Goal: Information Seeking & Learning: Learn about a topic

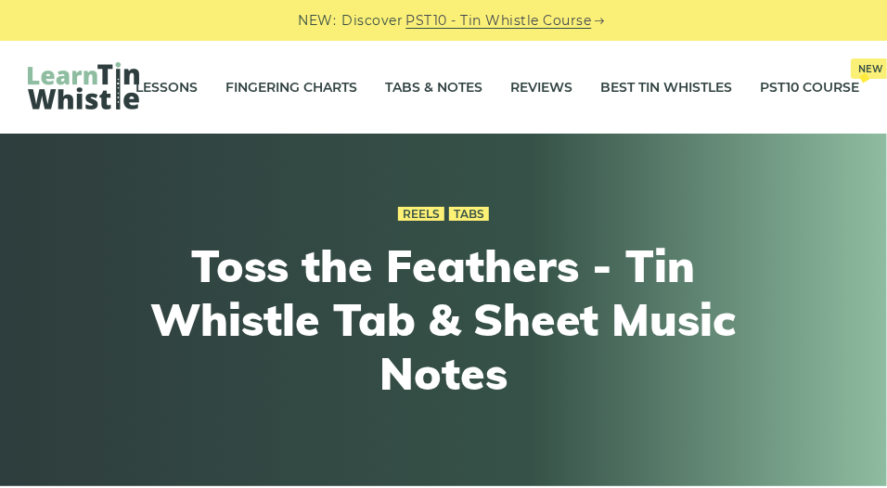
scroll to position [2, 0]
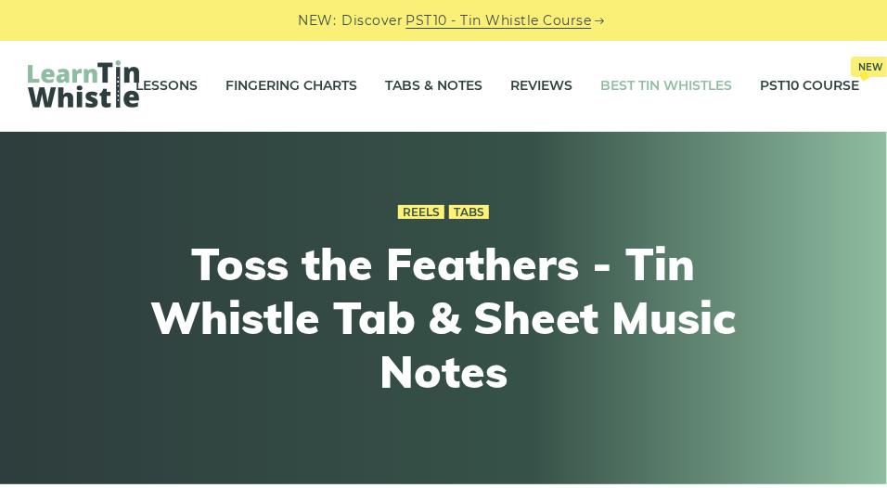
click at [658, 96] on link "Best Tin Whistles" at bounding box center [667, 85] width 132 height 46
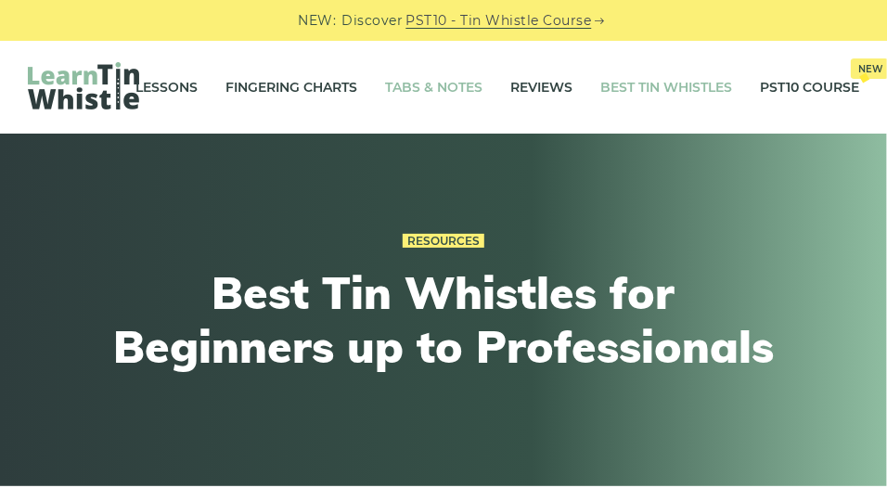
click at [441, 84] on link "Tabs & Notes" at bounding box center [433, 87] width 97 height 46
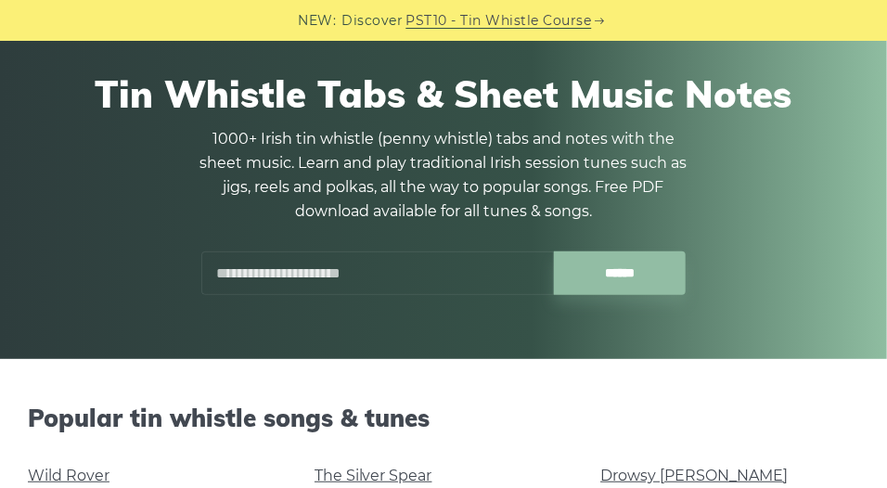
scroll to position [126, 0]
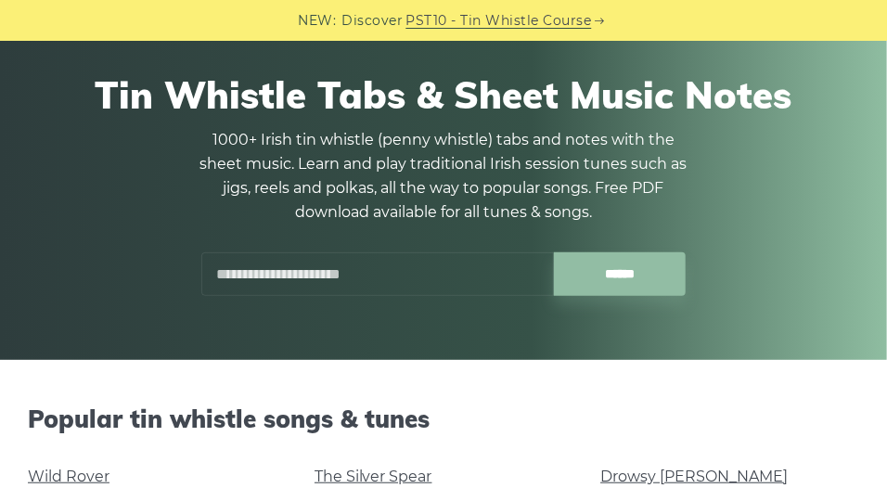
click at [350, 275] on input "text" at bounding box center [377, 274] width 353 height 44
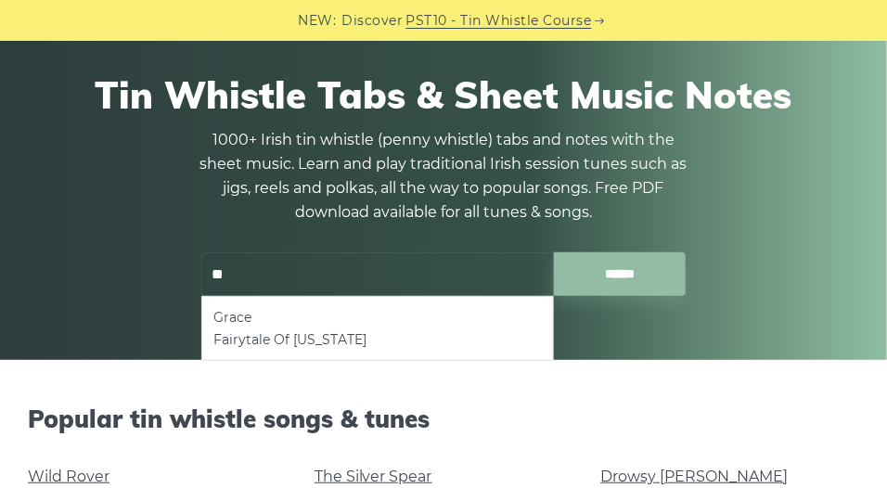
type input "*"
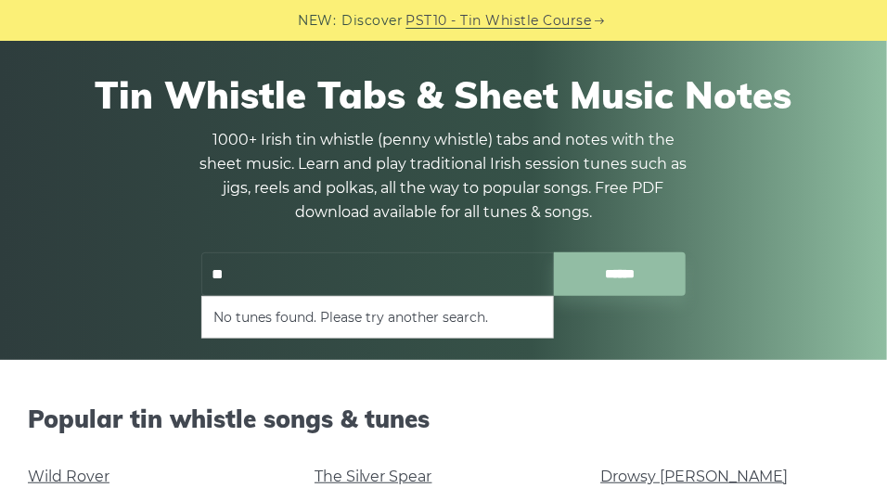
type input "*"
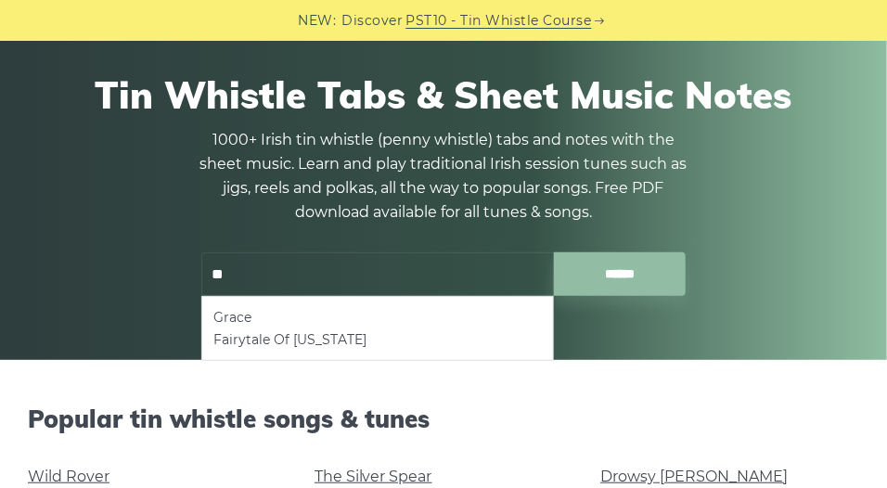
type input "*"
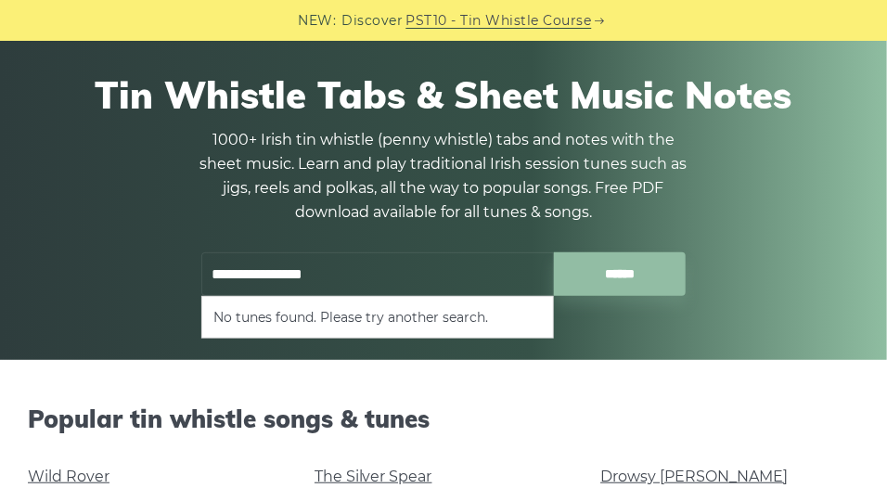
click at [554, 252] on input "******" at bounding box center [620, 274] width 133 height 44
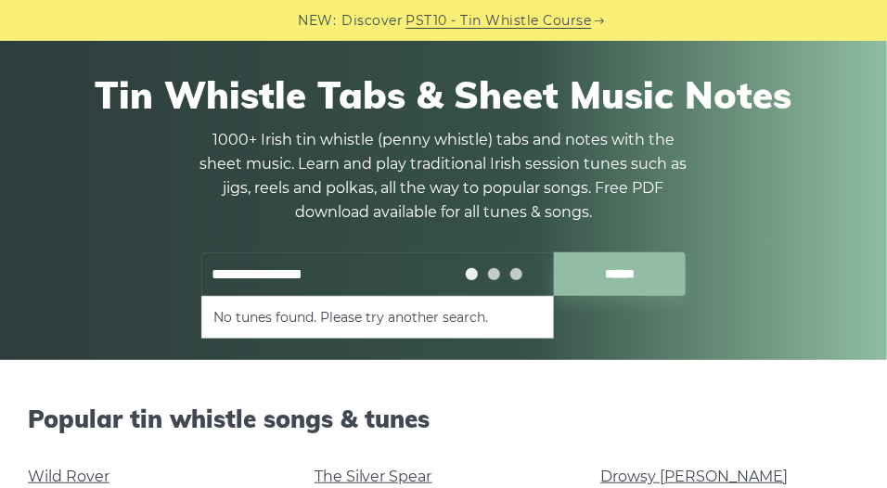
click at [554, 252] on input "******" at bounding box center [620, 274] width 133 height 44
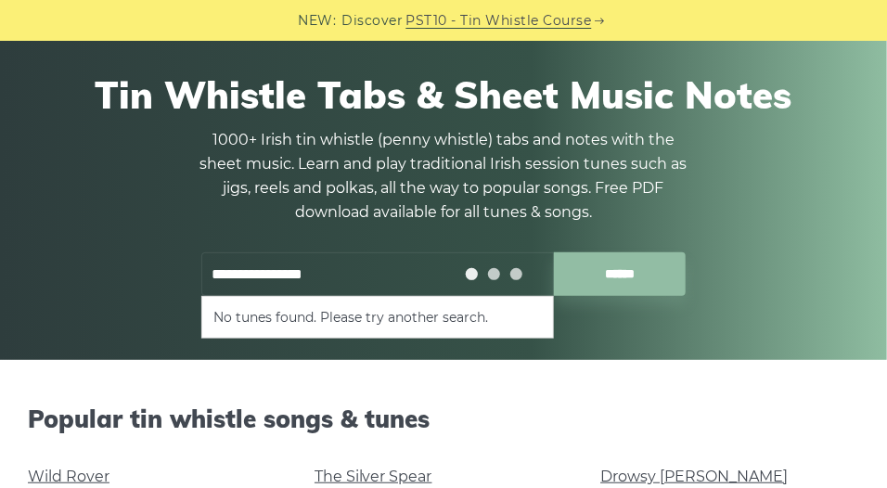
click at [554, 252] on input "******" at bounding box center [620, 274] width 133 height 44
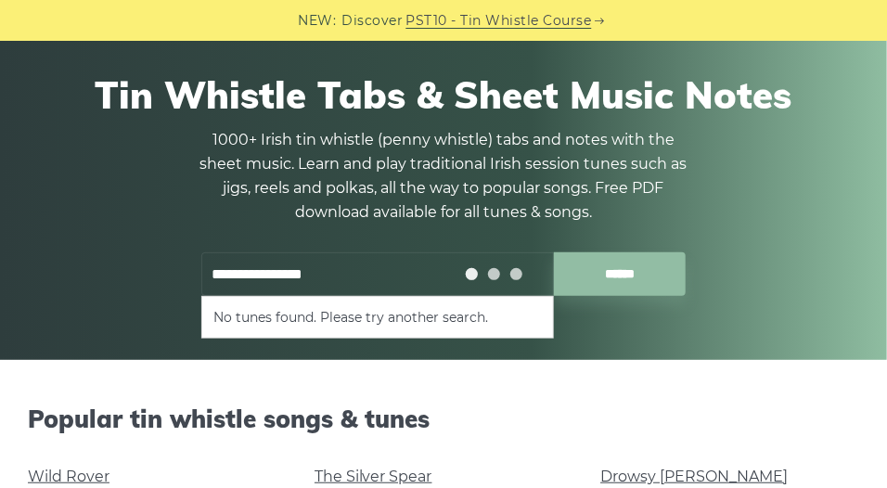
click at [554, 252] on input "******" at bounding box center [620, 274] width 133 height 44
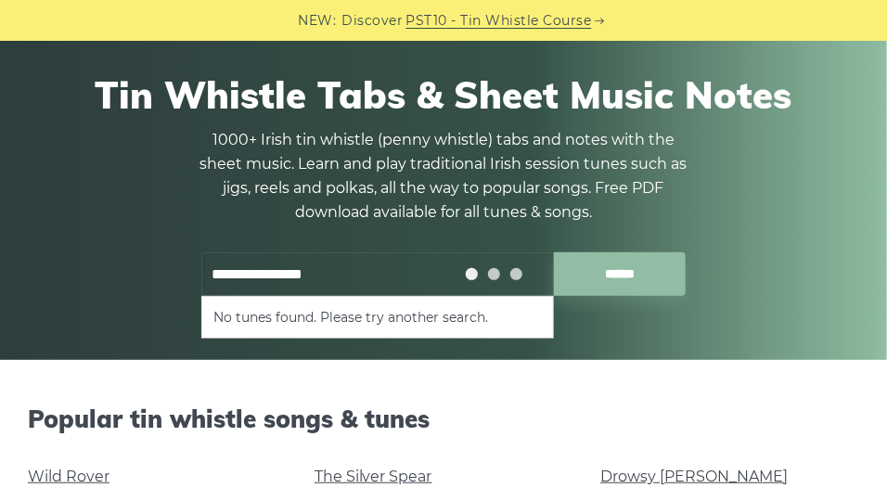
click at [554, 252] on input "******" at bounding box center [620, 274] width 133 height 44
type input "*"
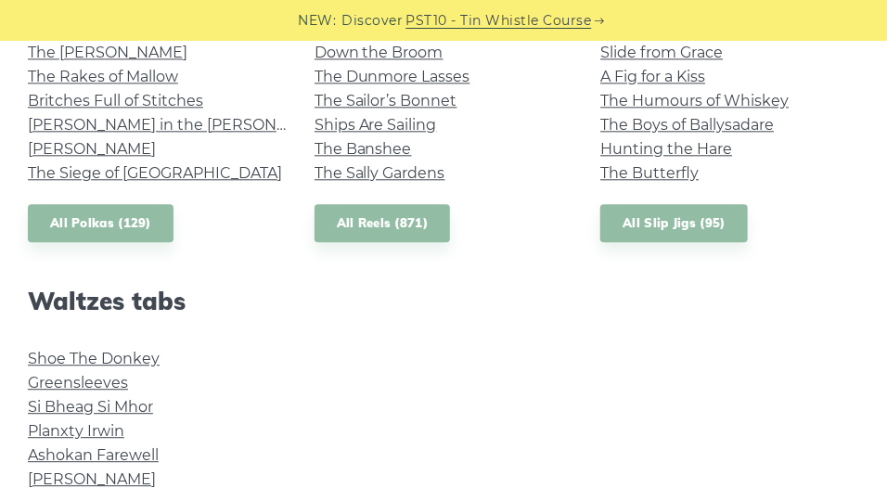
scroll to position [1467, 0]
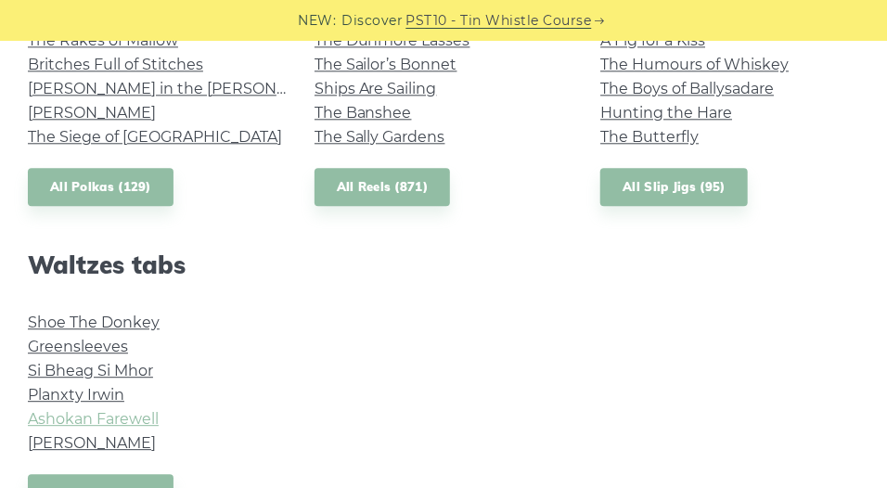
click at [117, 421] on link "Ashokan Farewell" at bounding box center [93, 419] width 131 height 18
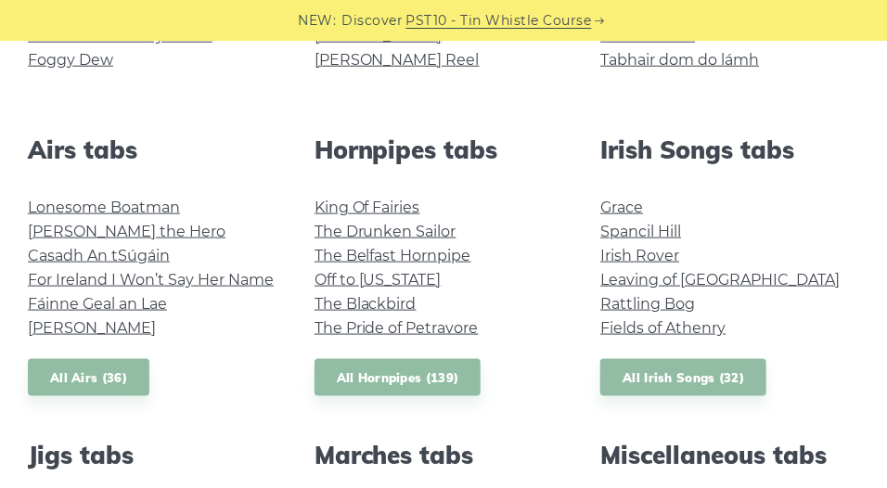
scroll to position [490, 0]
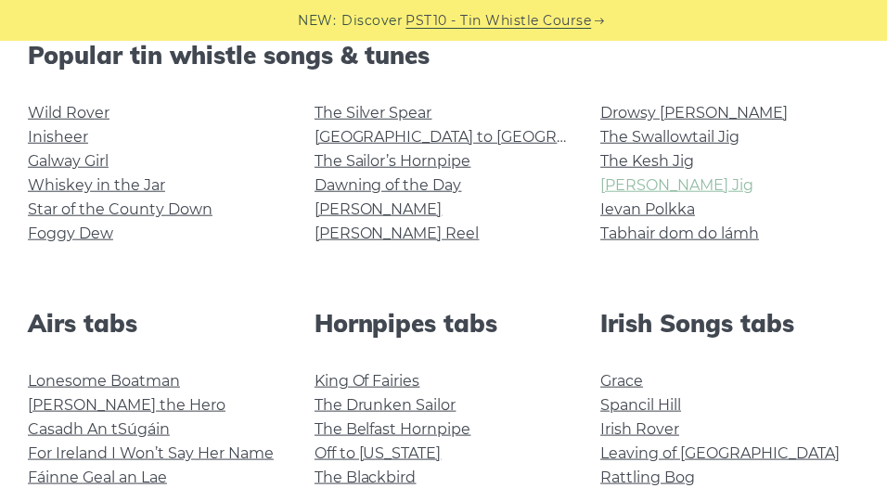
click at [620, 180] on link "[PERSON_NAME] Jig" at bounding box center [677, 185] width 153 height 18
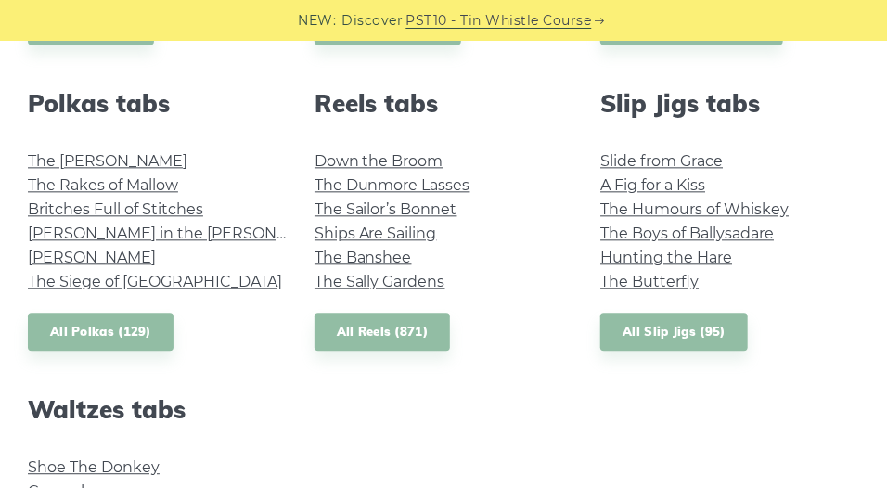
scroll to position [1322, 0]
click at [427, 282] on link "The Sally Gardens" at bounding box center [380, 282] width 131 height 18
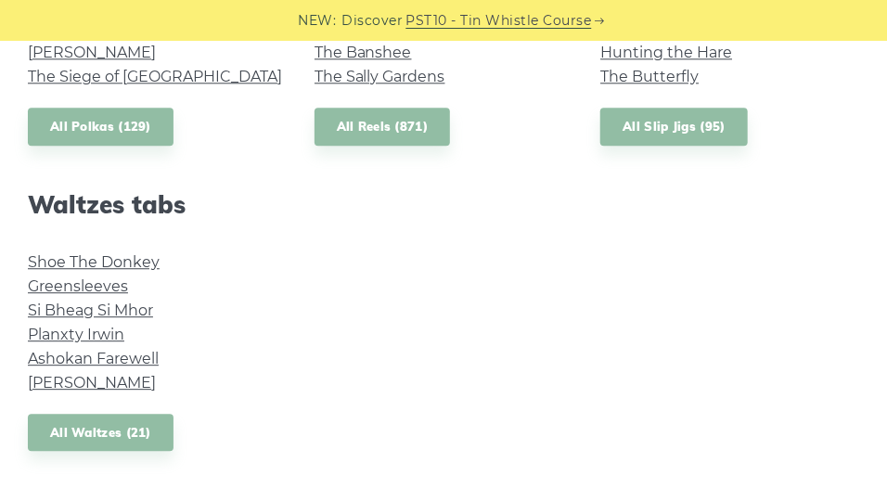
scroll to position [1528, 0]
click at [98, 275] on li "Greensleeves" at bounding box center [157, 286] width 259 height 24
click at [97, 281] on link "Greensleeves" at bounding box center [78, 286] width 100 height 18
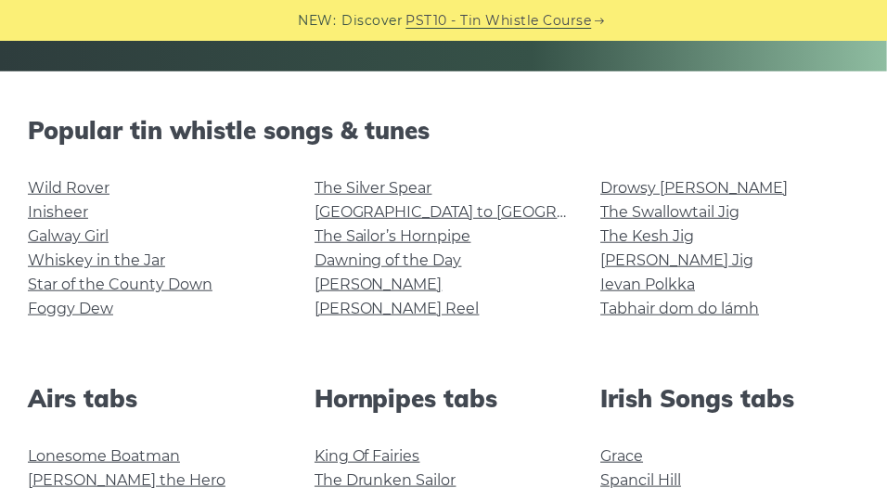
scroll to position [414, 0]
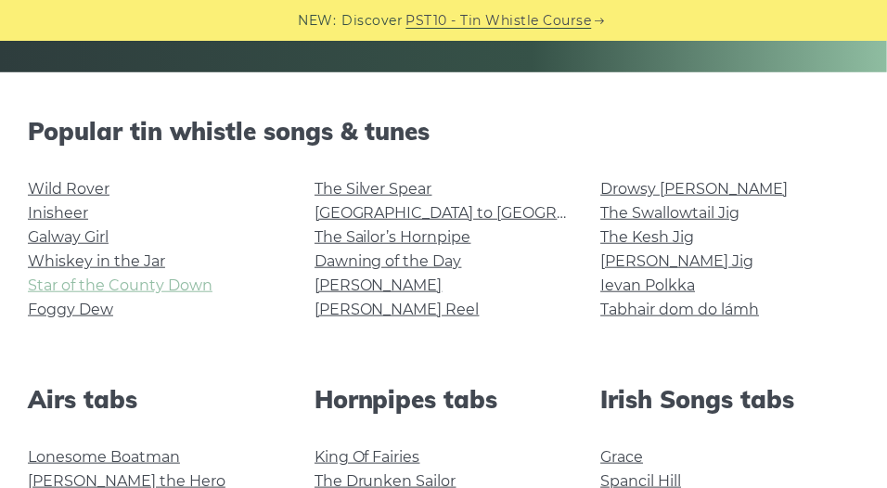
click at [154, 291] on link "Star of the County Down" at bounding box center [120, 286] width 185 height 18
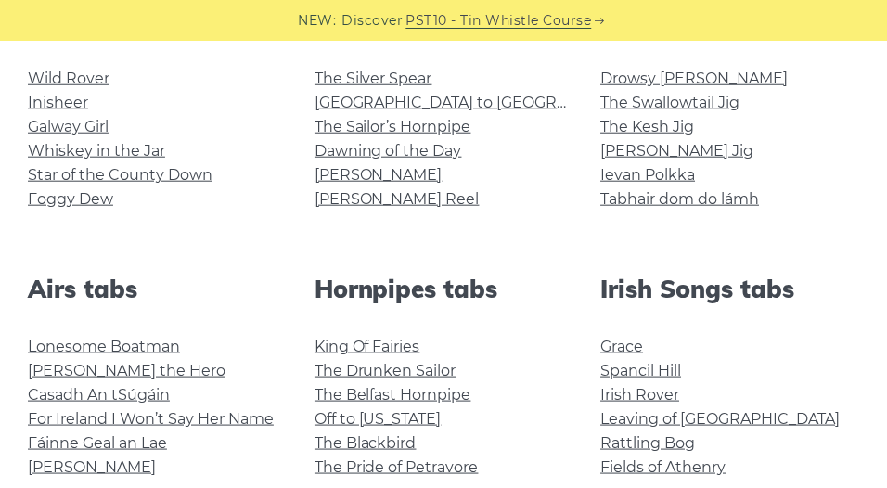
scroll to position [436, 0]
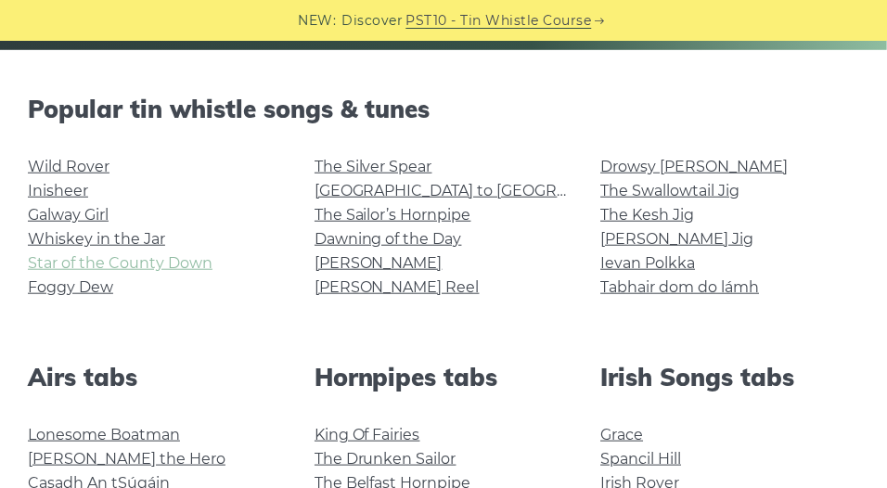
click at [193, 265] on link "Star of the County Down" at bounding box center [120, 263] width 185 height 18
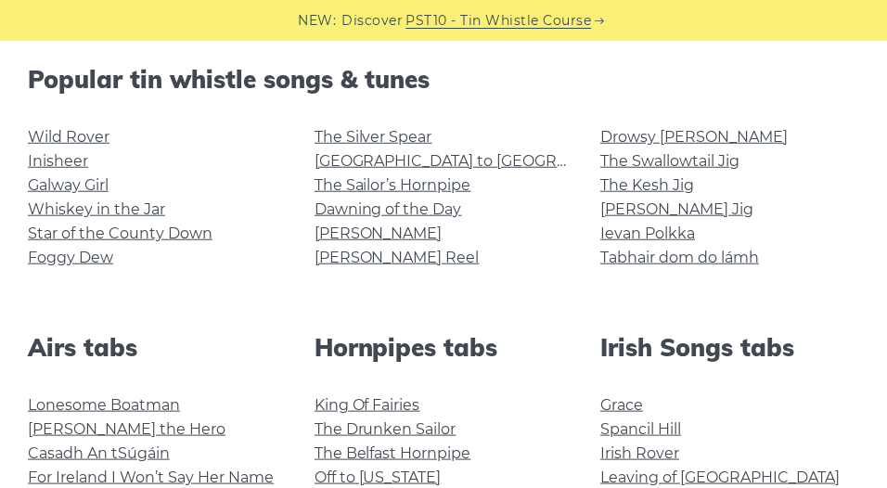
scroll to position [472, 0]
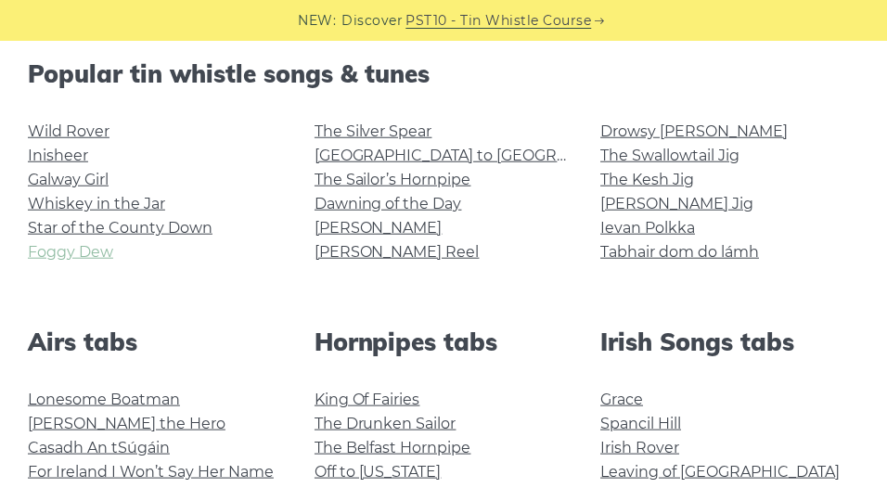
click at [96, 259] on link "Foggy Dew" at bounding box center [70, 252] width 85 height 18
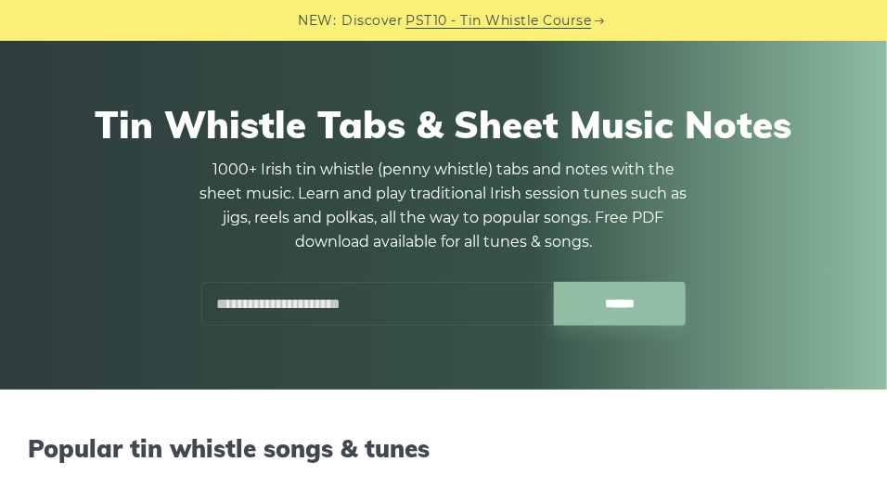
scroll to position [120, 0]
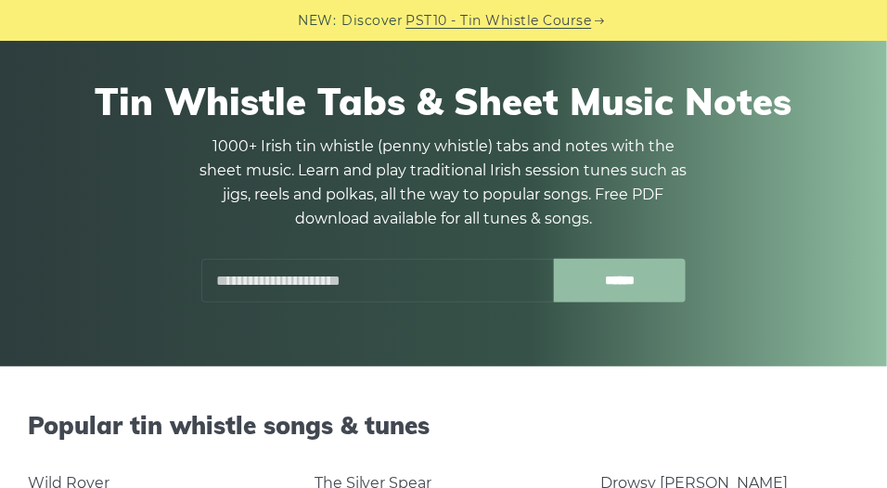
click at [645, 295] on input "******" at bounding box center [620, 281] width 133 height 44
click at [378, 292] on input "text" at bounding box center [377, 281] width 353 height 44
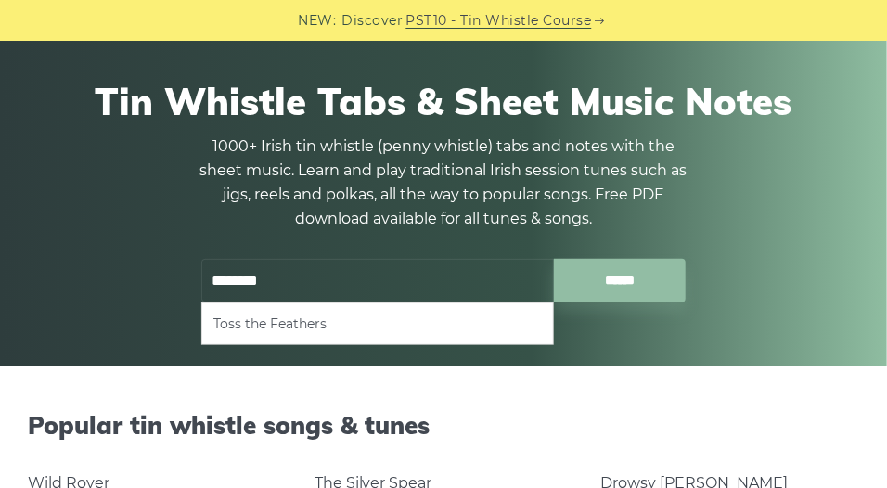
click at [318, 321] on li "Toss the Feathers" at bounding box center [378, 324] width 329 height 22
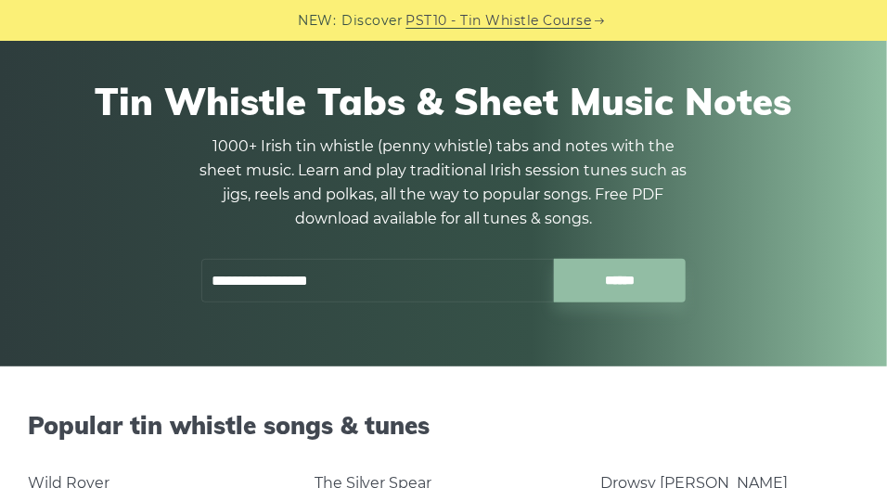
type input "**********"
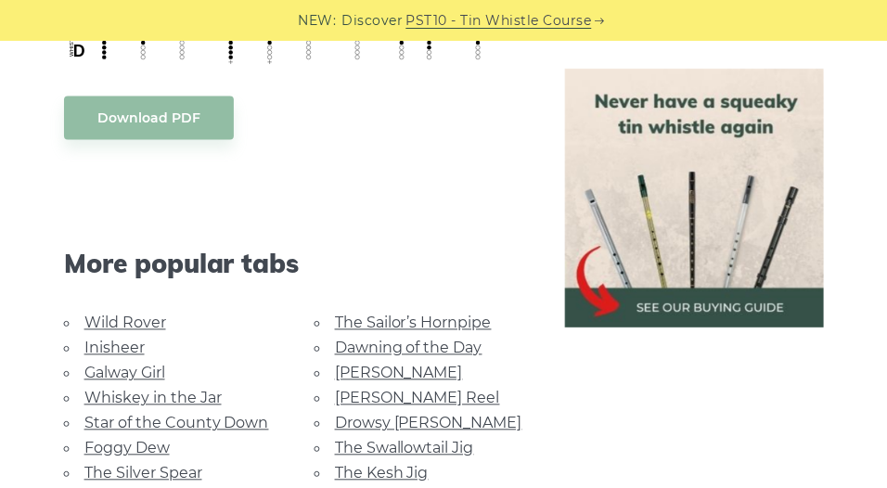
scroll to position [1082, 0]
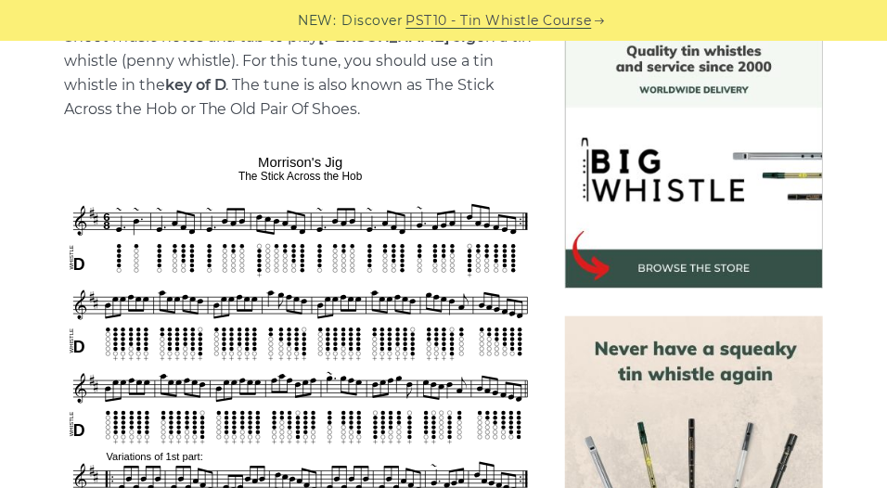
scroll to position [502, 0]
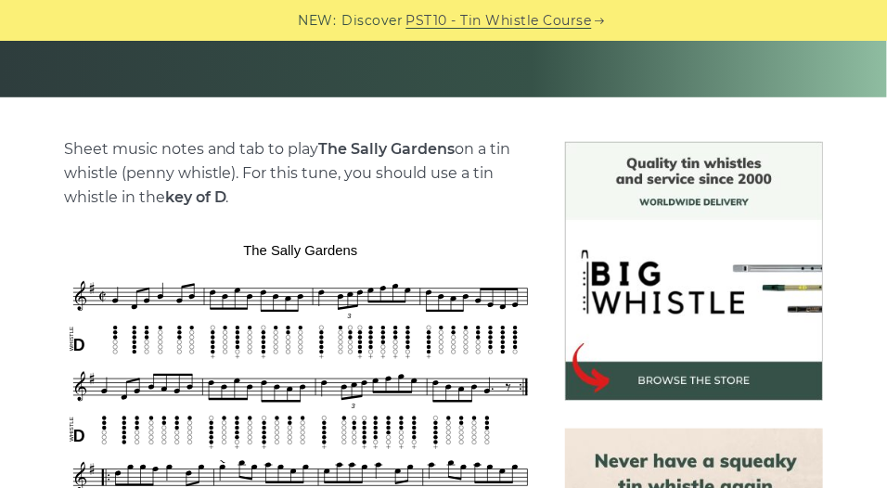
scroll to position [441, 0]
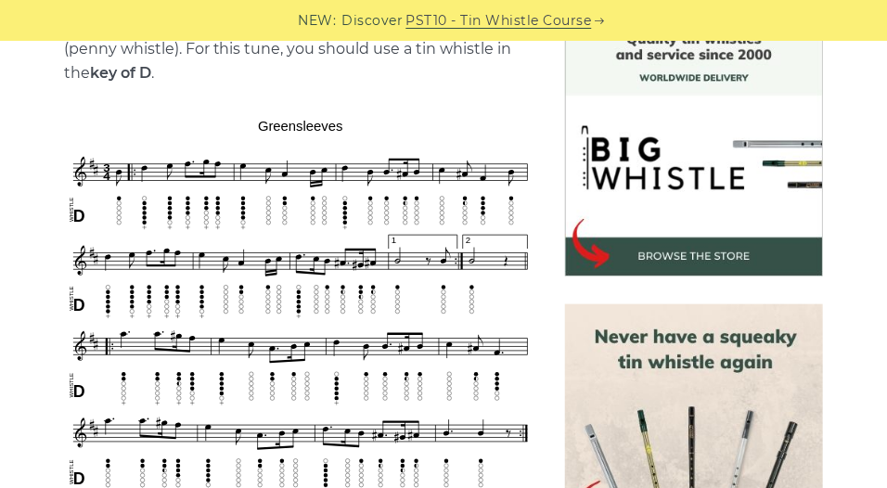
scroll to position [512, 0]
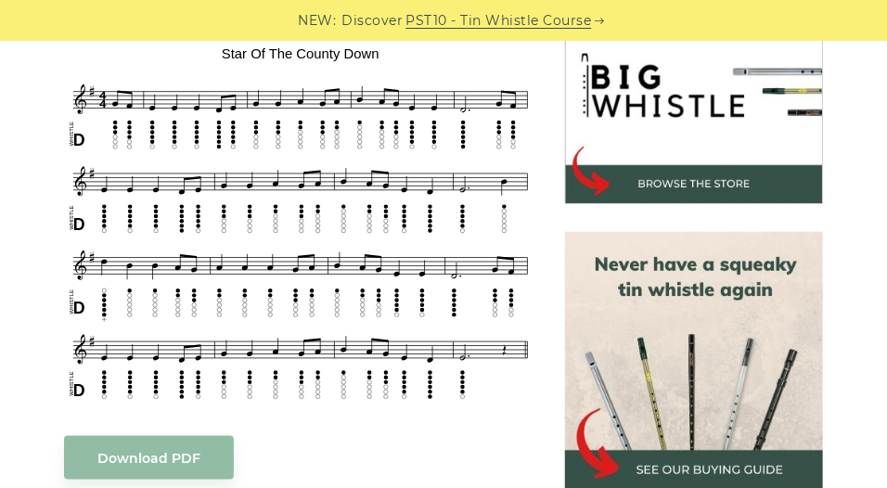
scroll to position [589, 0]
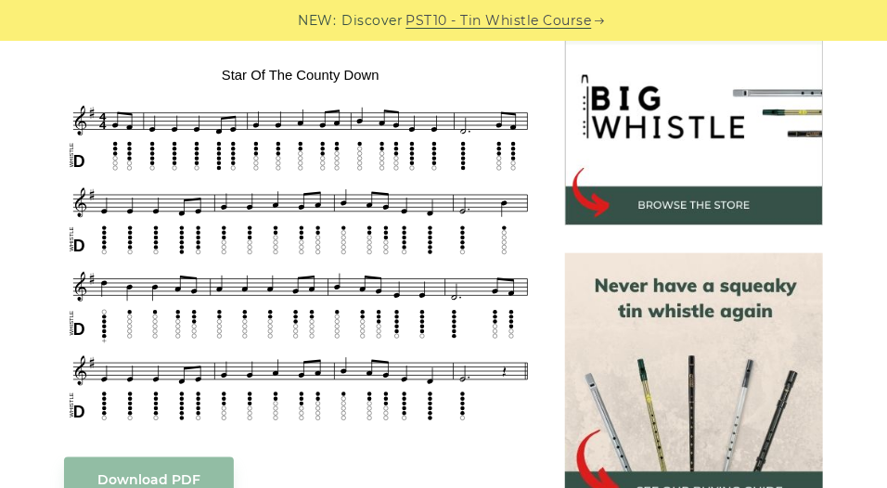
scroll to position [563, 0]
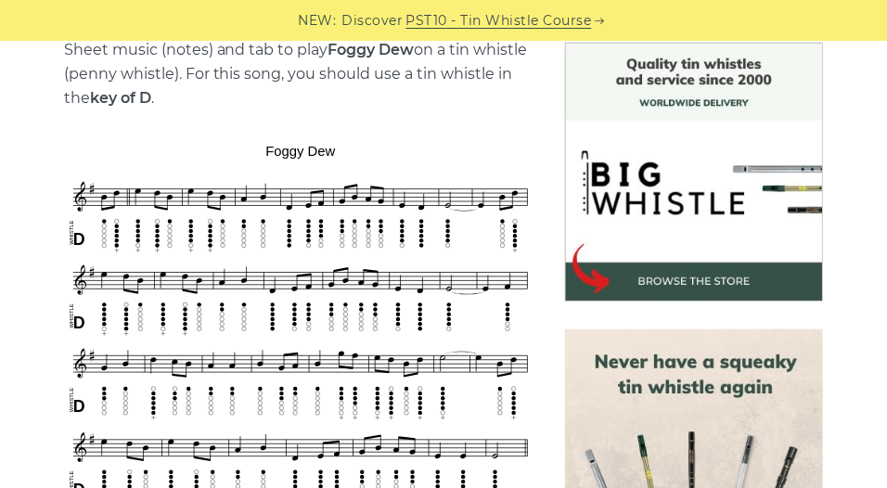
scroll to position [498, 0]
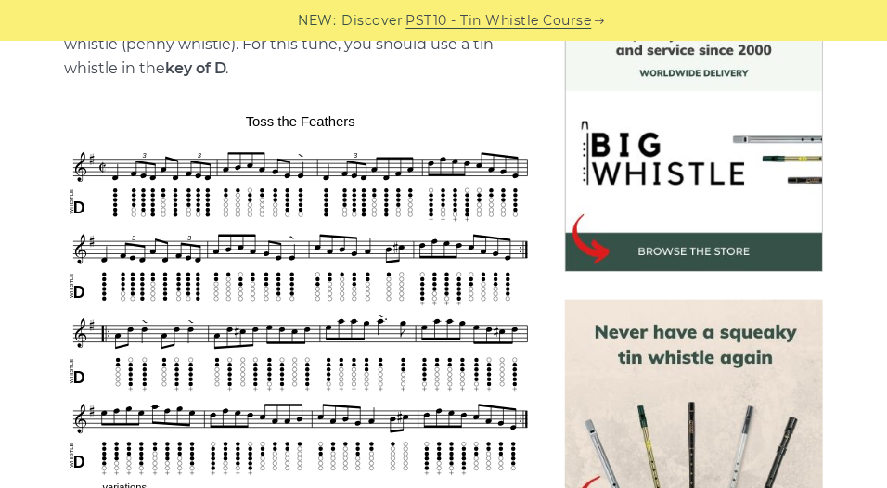
scroll to position [518, 0]
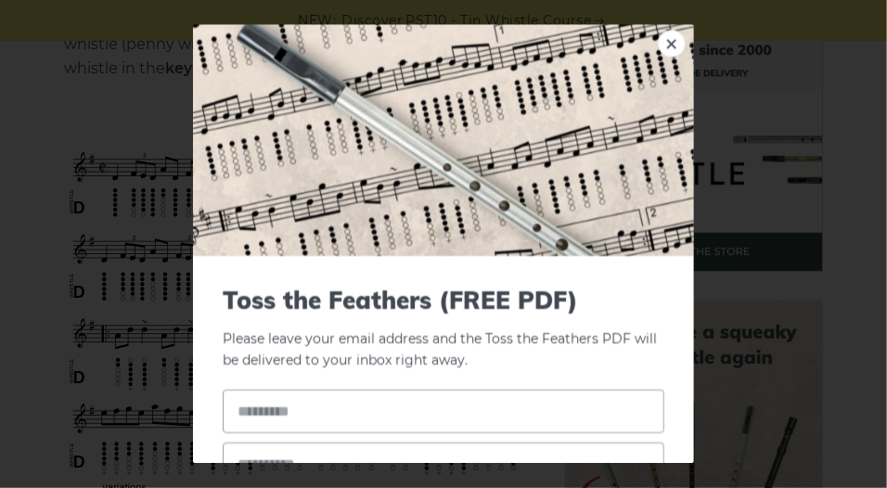
drag, startPoint x: 0, startPoint y: 0, endPoint x: 737, endPoint y: 242, distance: 775.8
click at [737, 242] on div "× Toss the Feathers (FREE PDF) Please leave your email address and the Toss the…" at bounding box center [443, 244] width 887 height 488
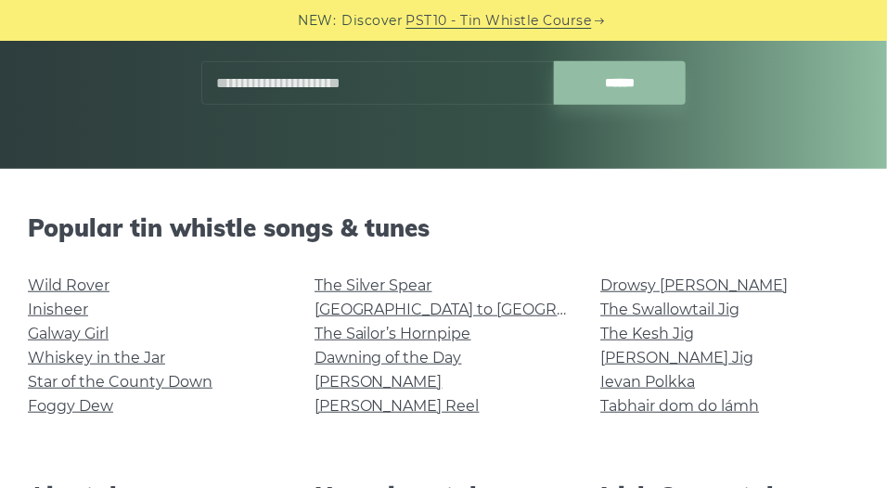
scroll to position [277, 0]
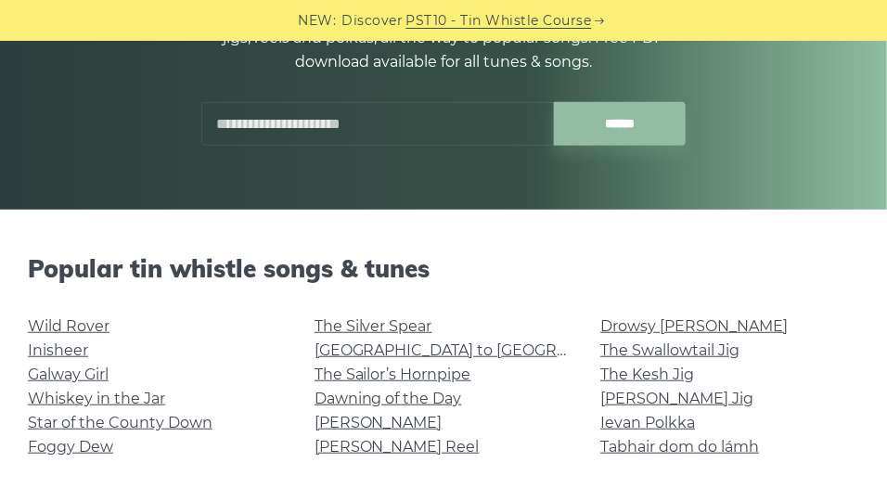
click at [316, 134] on input "text" at bounding box center [377, 124] width 353 height 44
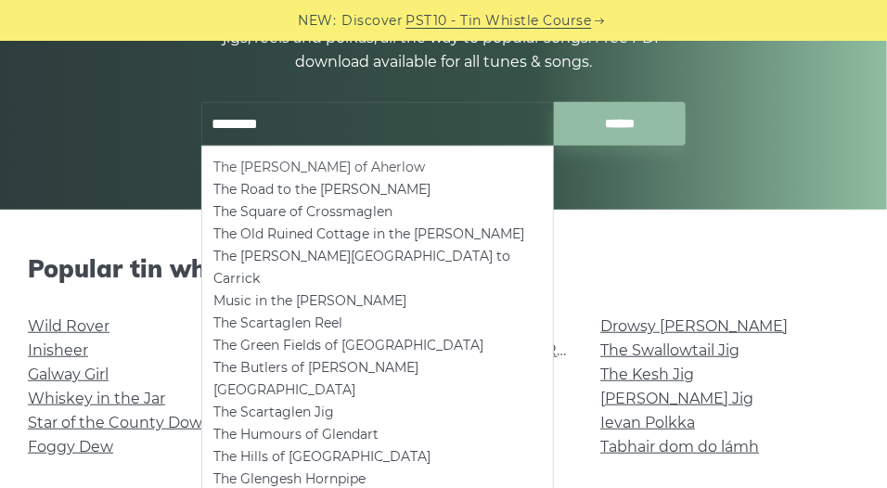
click at [282, 162] on li "The Glen of Aherlow" at bounding box center [378, 167] width 329 height 22
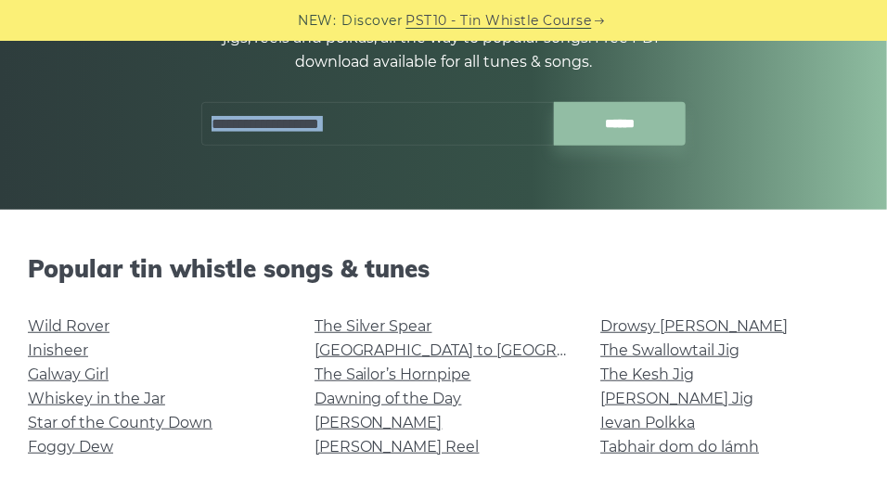
click at [282, 162] on div "**********" at bounding box center [443, 33] width 813 height 313
click at [410, 134] on input "**********" at bounding box center [377, 124] width 353 height 44
type input "*"
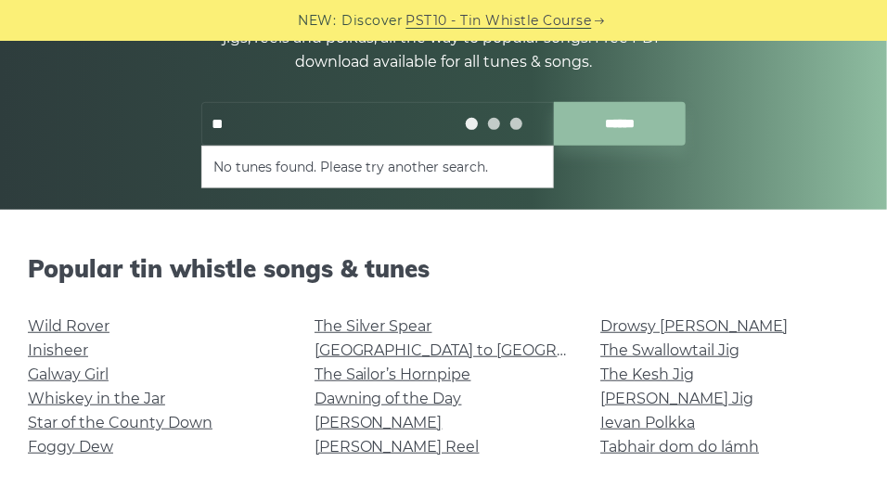
type input "*"
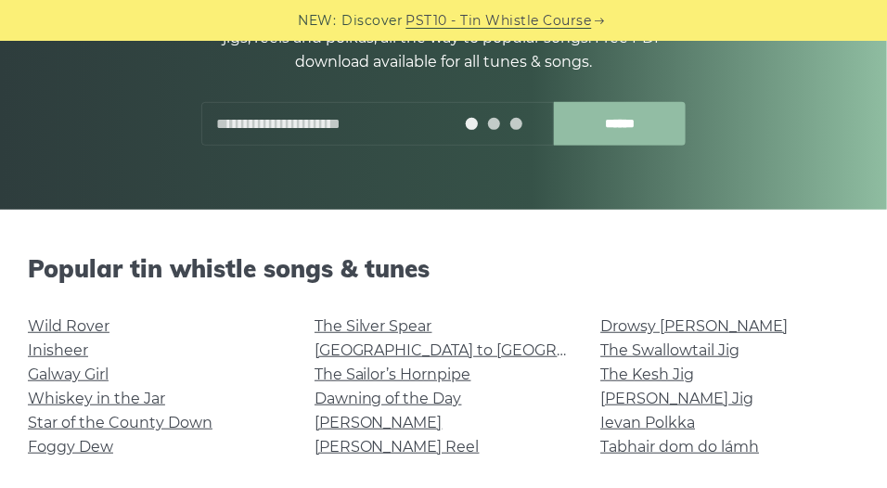
click at [605, 123] on input "******" at bounding box center [620, 124] width 133 height 44
click at [326, 123] on input "text" at bounding box center [377, 124] width 353 height 44
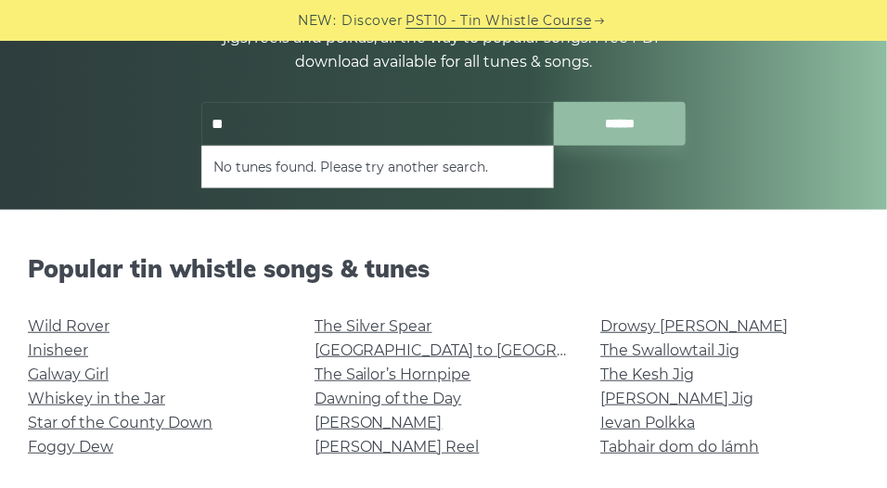
type input "*"
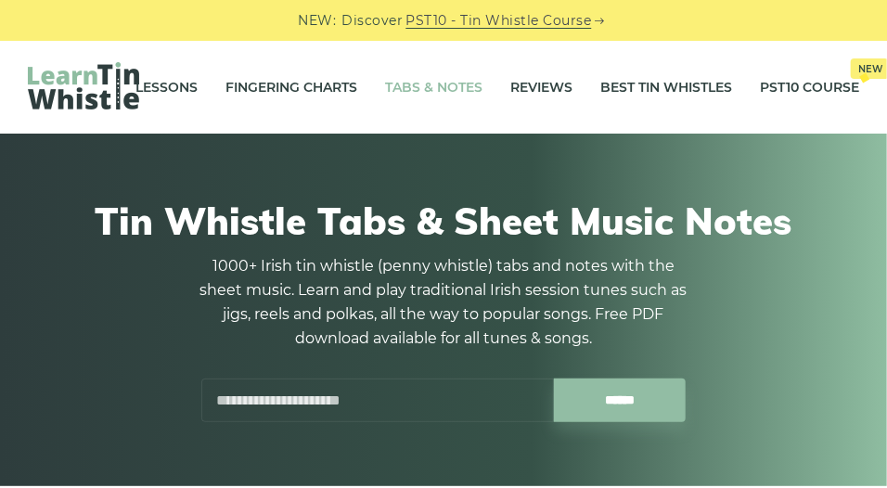
scroll to position [1, 0]
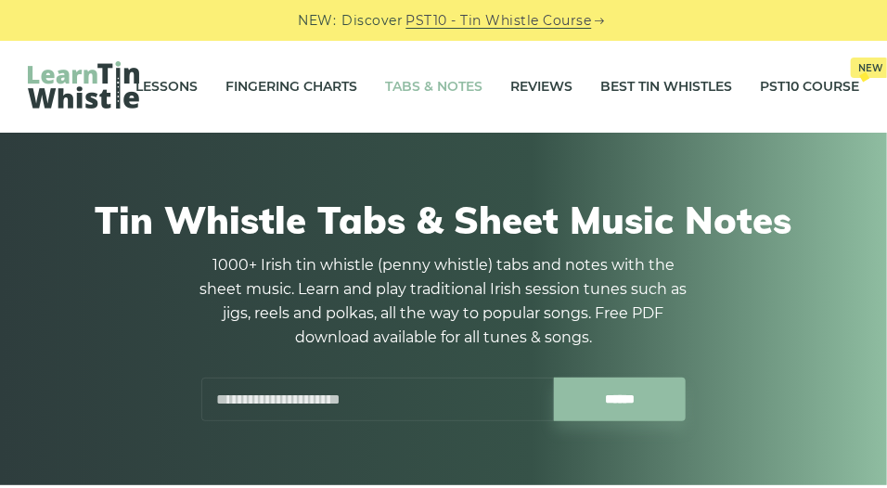
click at [443, 76] on link "Tabs & Notes" at bounding box center [433, 86] width 97 height 46
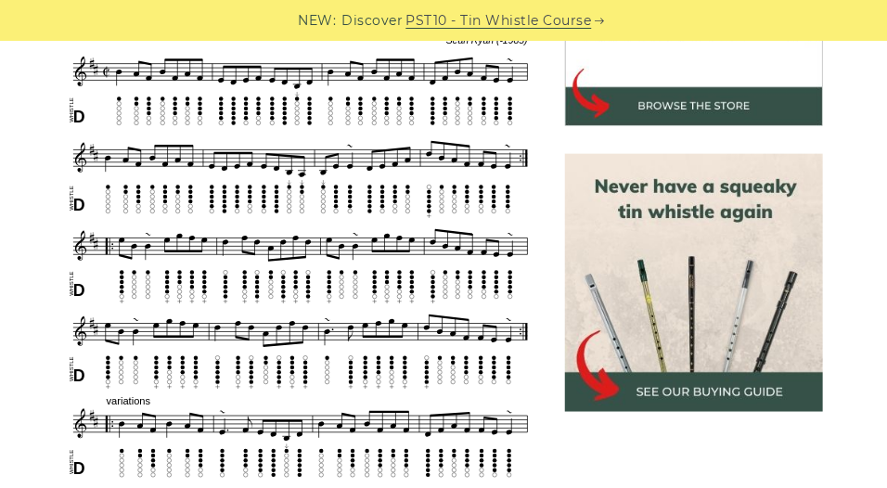
scroll to position [663, 0]
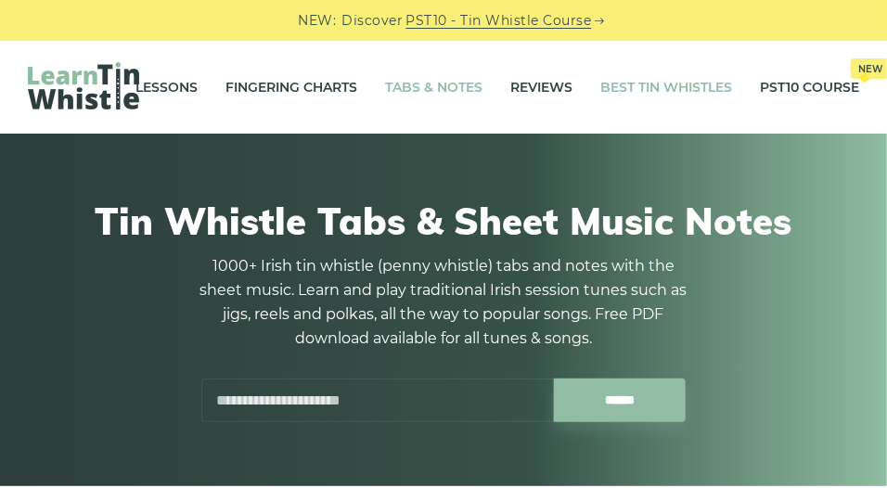
scroll to position [1, 0]
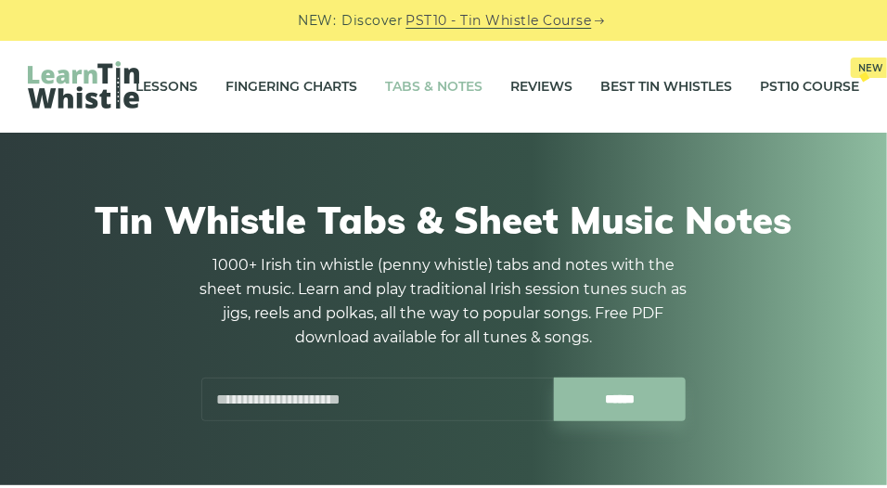
click at [441, 92] on link "Tabs & Notes" at bounding box center [433, 86] width 97 height 46
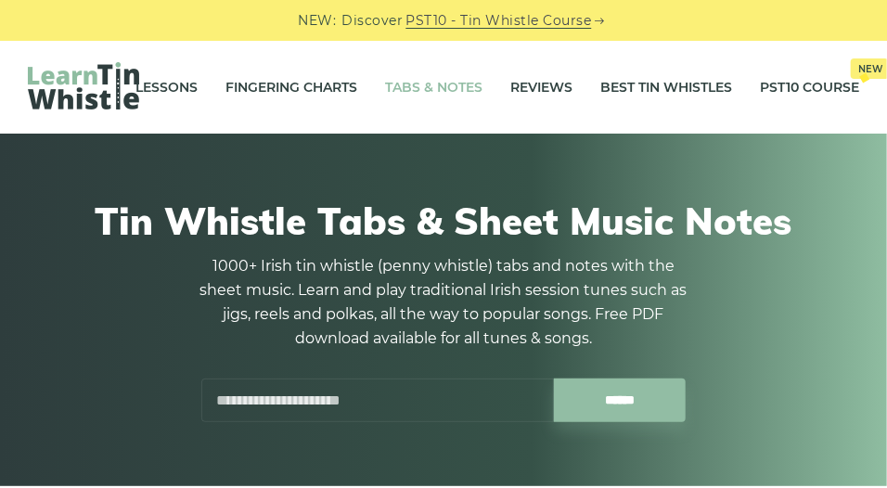
click at [345, 398] on input "text" at bounding box center [377, 401] width 353 height 44
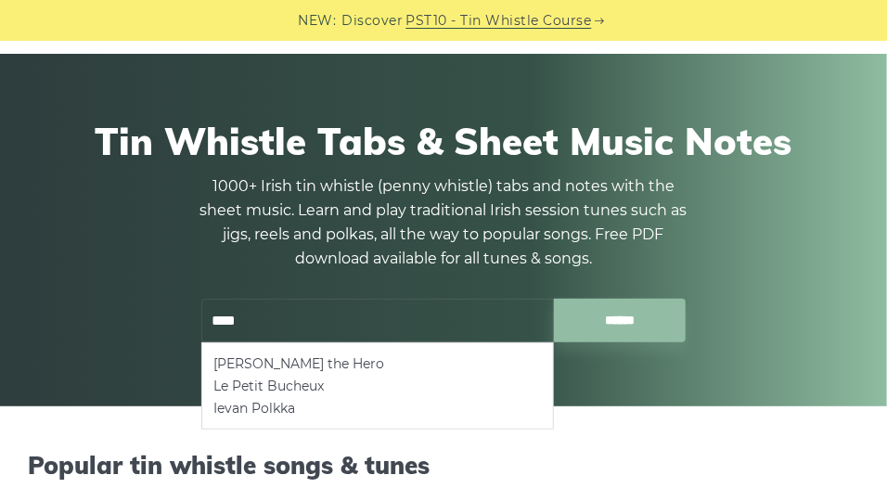
scroll to position [80, 0]
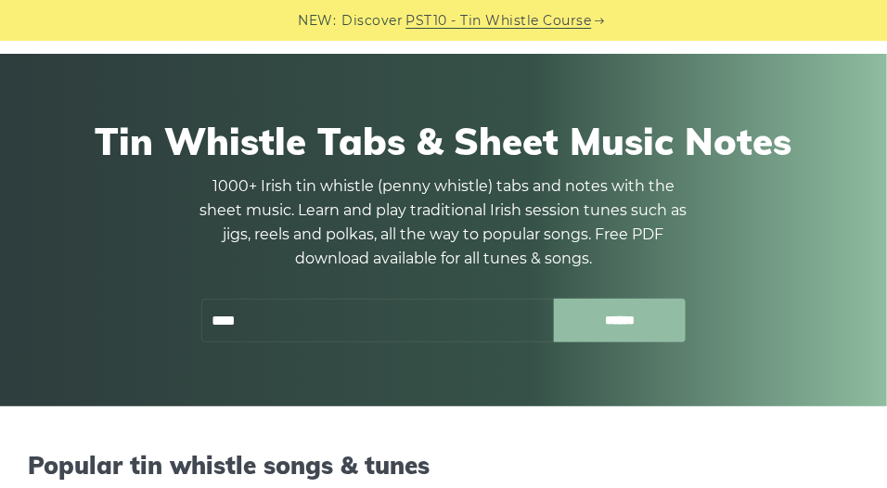
click at [623, 331] on input "******" at bounding box center [620, 321] width 133 height 44
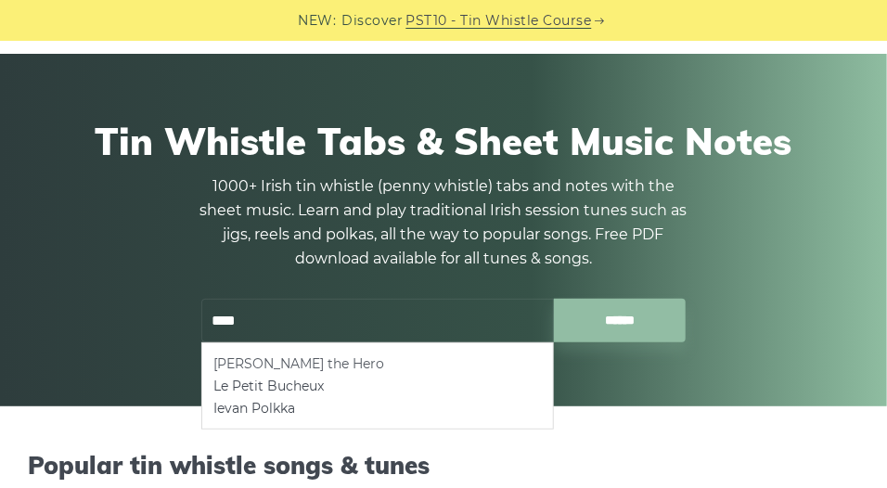
click at [290, 361] on li "[PERSON_NAME] the Hero" at bounding box center [378, 364] width 329 height 22
type input "**********"
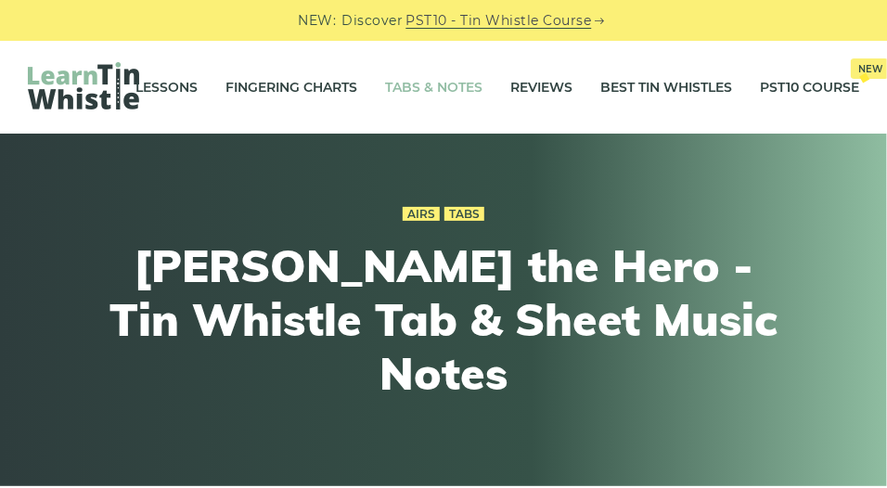
click at [429, 84] on link "Tabs & Notes" at bounding box center [433, 87] width 97 height 46
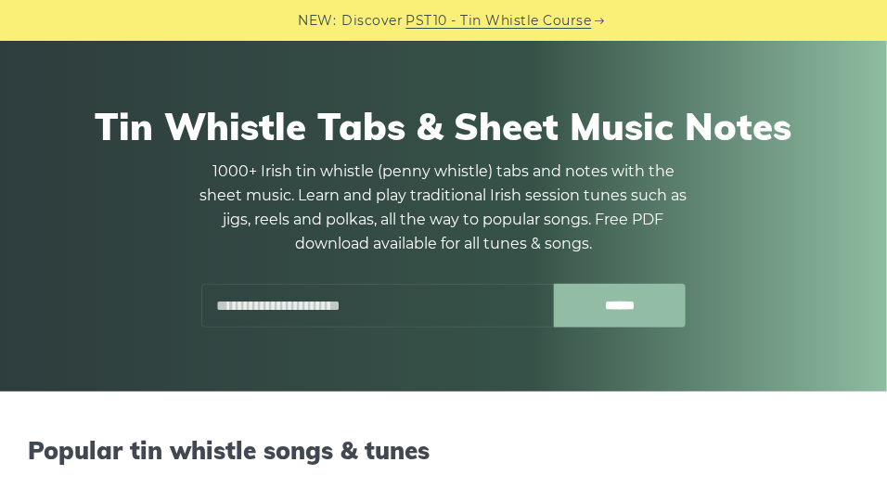
scroll to position [94, 0]
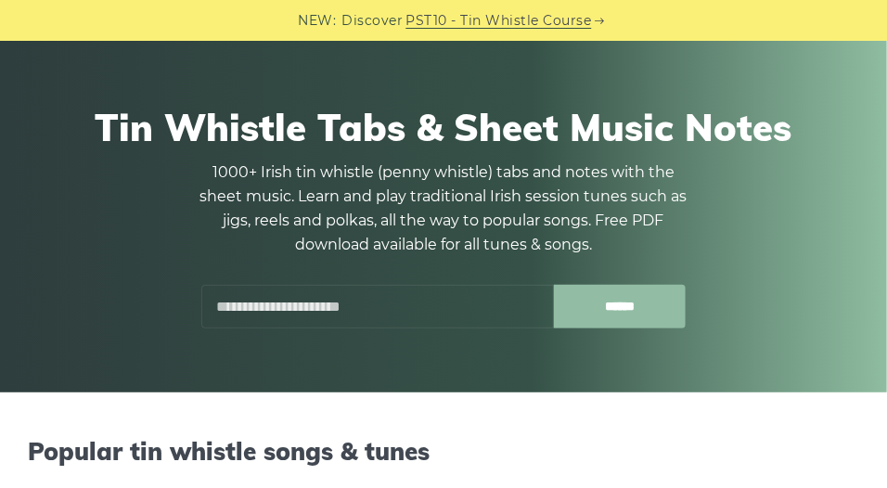
click at [600, 303] on input "******" at bounding box center [620, 307] width 133 height 44
click at [597, 298] on input "******" at bounding box center [620, 307] width 133 height 44
click at [328, 305] on input "text" at bounding box center [377, 307] width 353 height 44
type input "*"
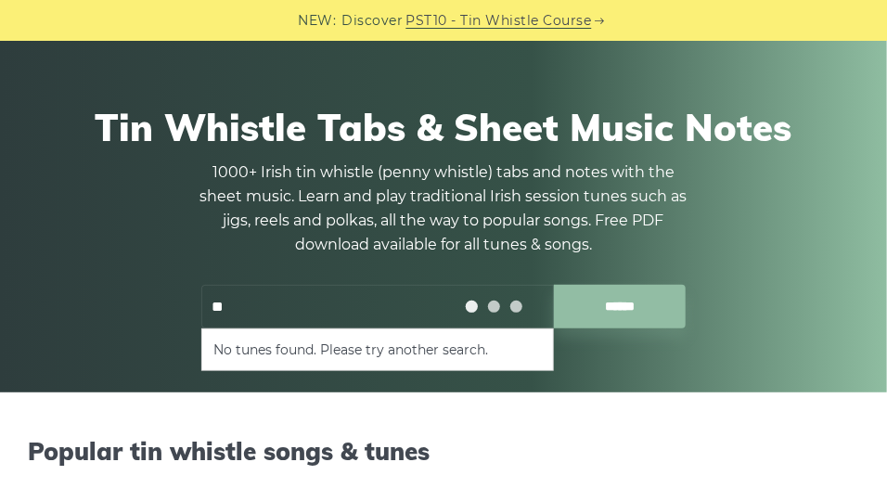
type input "*"
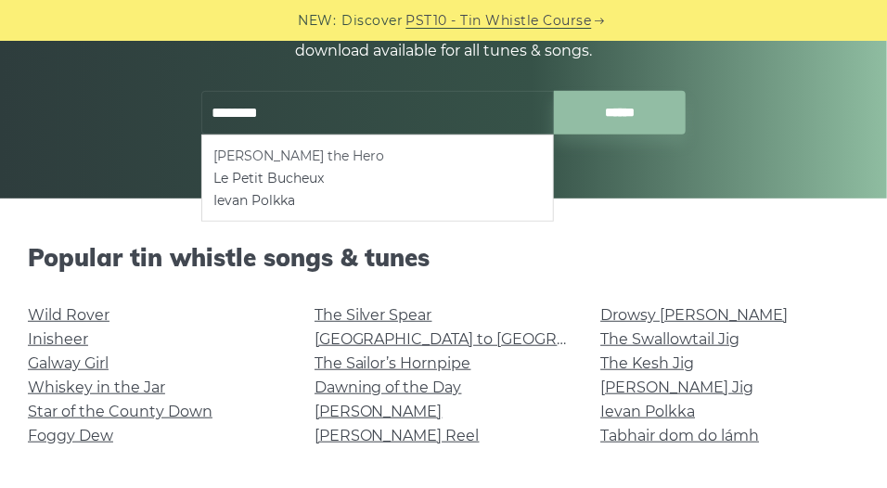
scroll to position [187, 0]
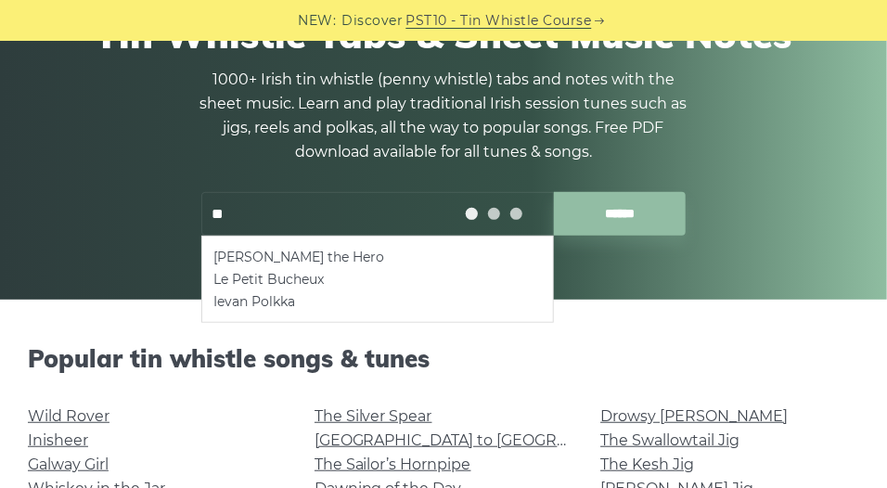
type input "*"
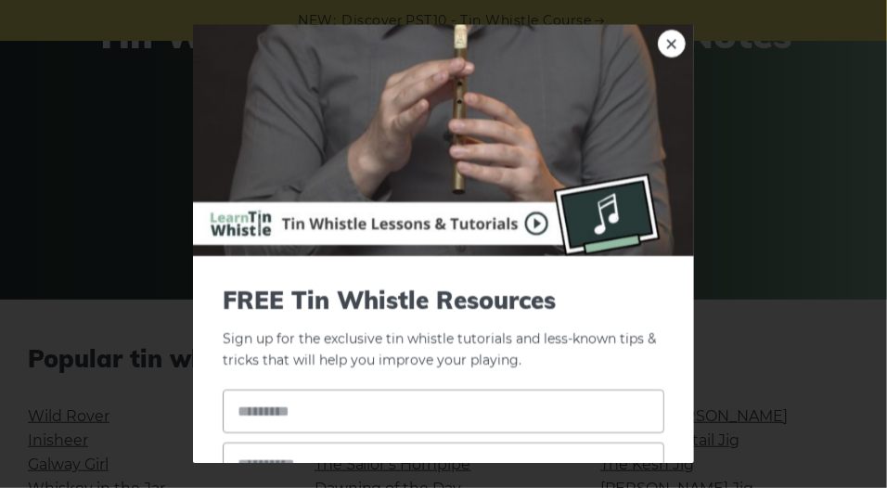
click at [787, 199] on div "× FREE Tin Whistle Resources Sign up for the exclusive tin whistle tutorials an…" at bounding box center [443, 244] width 887 height 488
click at [659, 50] on link "×" at bounding box center [672, 44] width 28 height 28
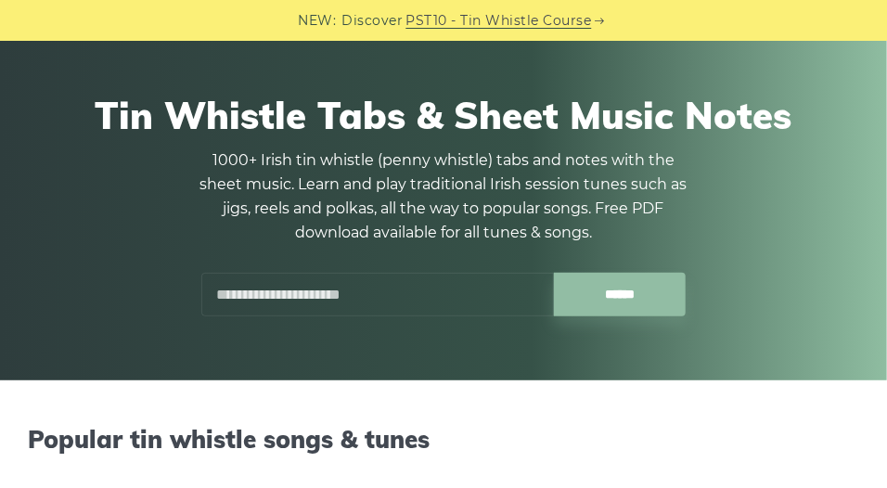
scroll to position [0, 0]
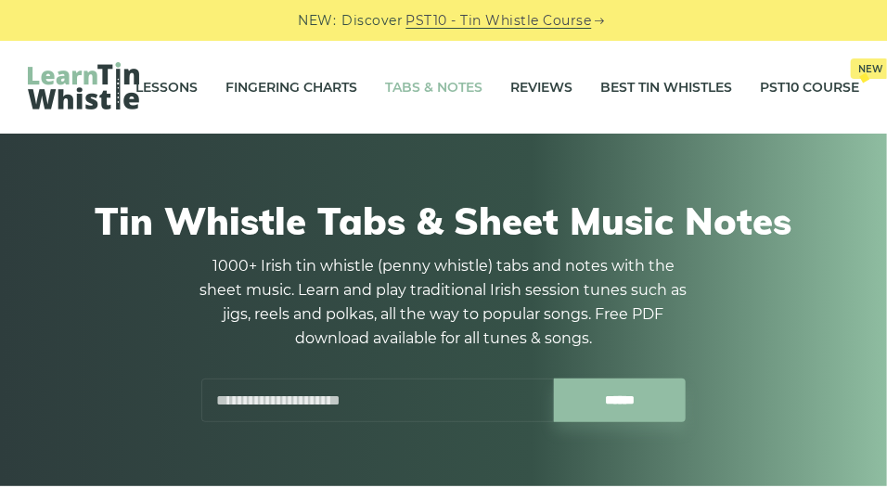
click at [326, 390] on input "text" at bounding box center [377, 401] width 353 height 44
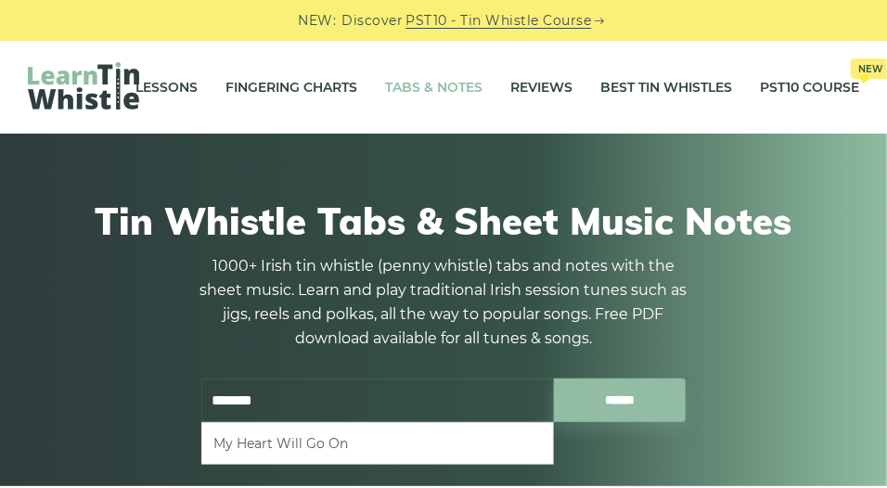
click at [283, 440] on li "My Heart Will Go On" at bounding box center [378, 444] width 329 height 22
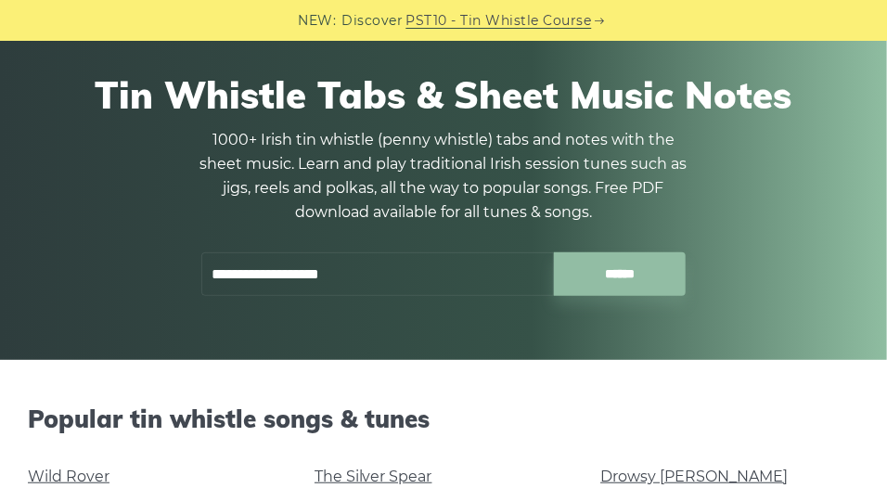
scroll to position [145, 0]
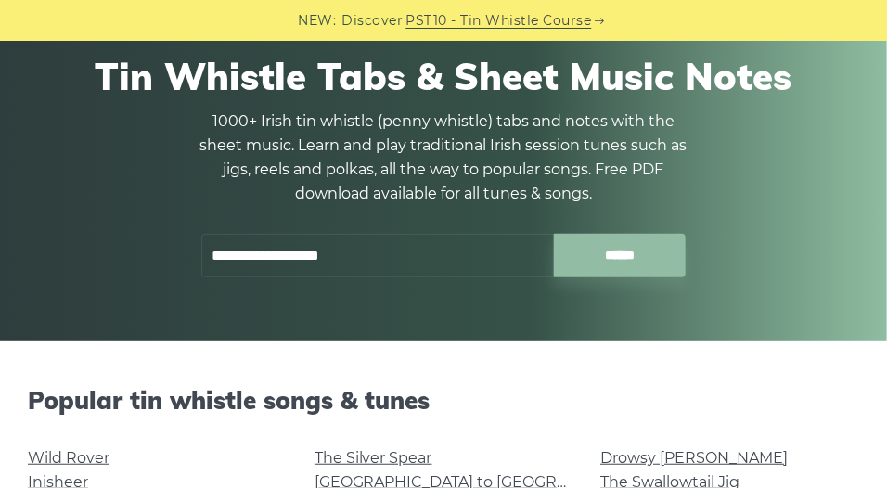
click at [399, 254] on input "**********" at bounding box center [377, 256] width 353 height 44
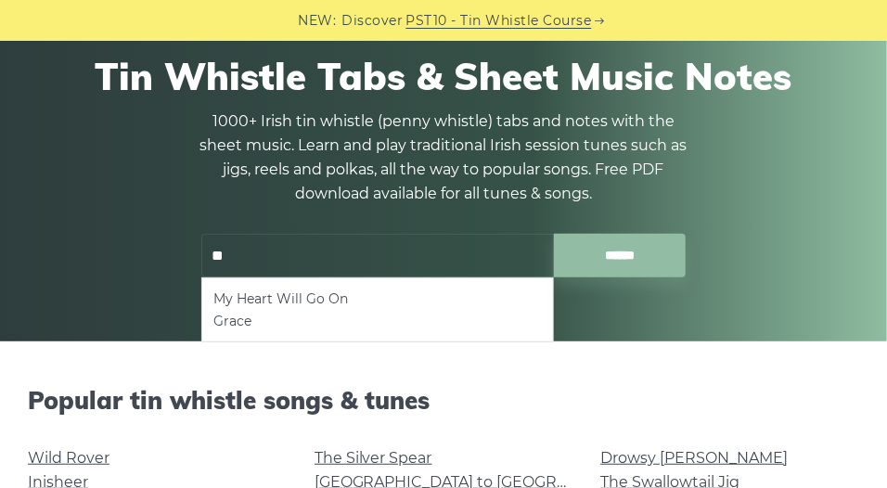
type input "*"
click at [316, 296] on li "Hector the Hero" at bounding box center [378, 299] width 329 height 22
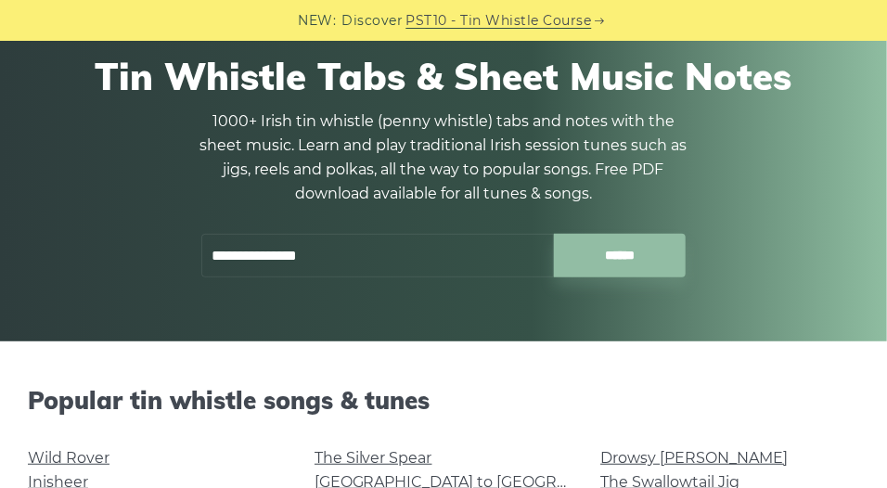
type input "**********"
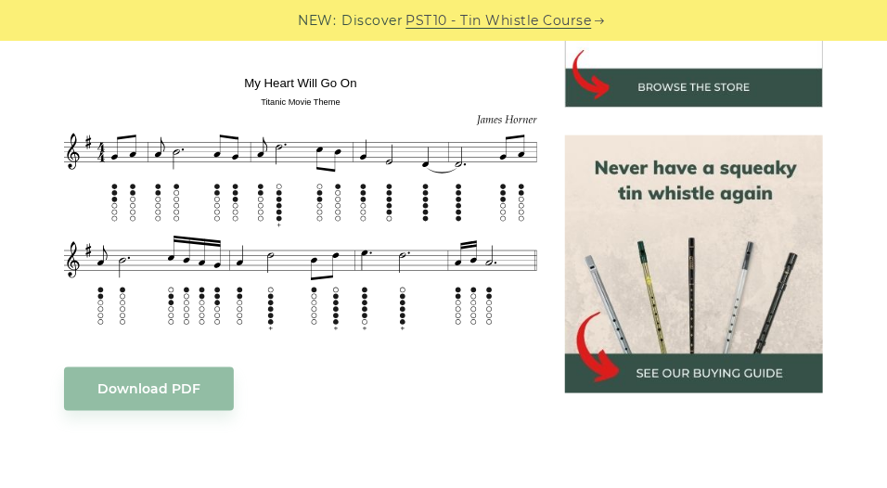
scroll to position [683, 0]
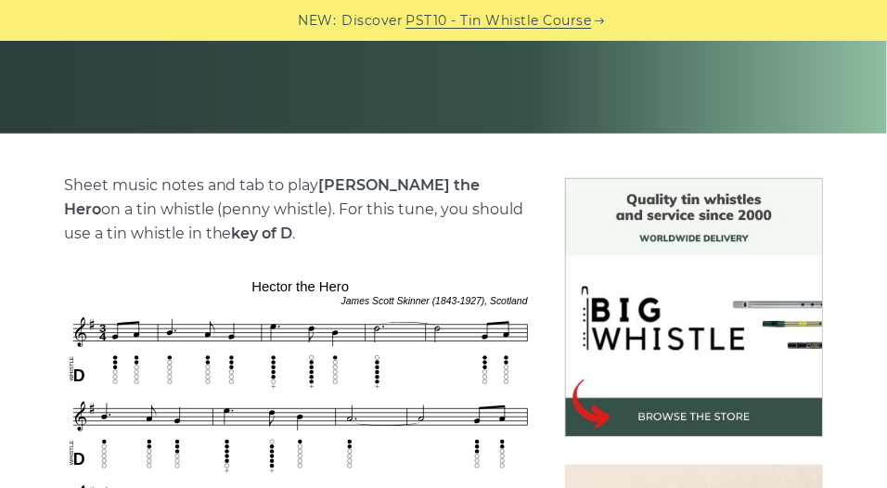
scroll to position [344, 0]
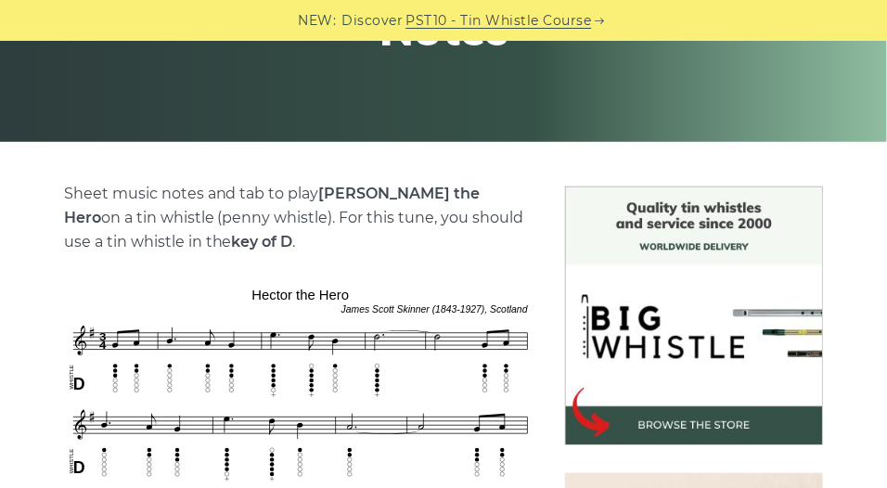
click at [333, 203] on p "Sheet music notes and tab to play [PERSON_NAME] the Hero on a tin whistle ([PER…" at bounding box center [300, 218] width 473 height 72
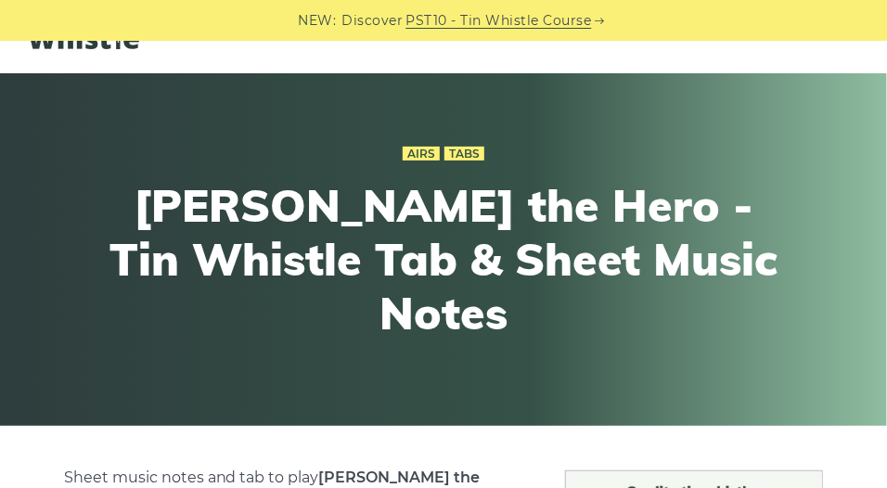
scroll to position [0, 0]
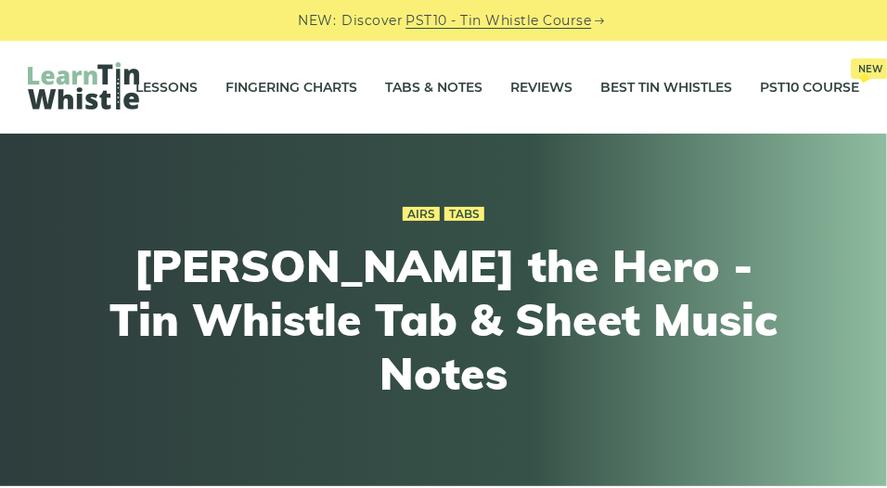
click at [104, 83] on img at bounding box center [83, 85] width 111 height 47
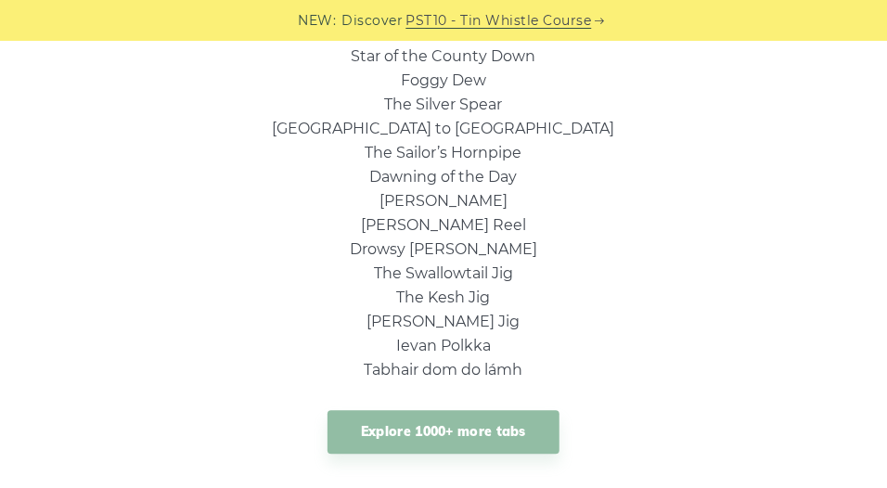
scroll to position [1461, 0]
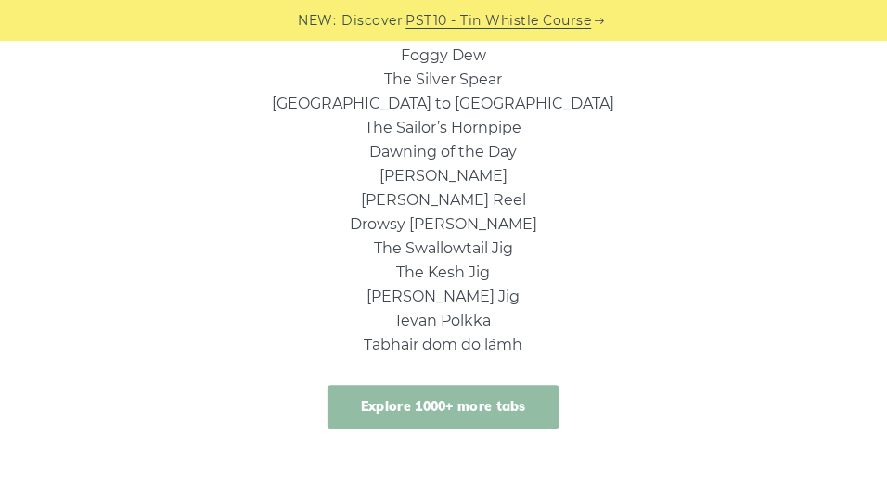
click at [461, 414] on link "Explore 1000+ more tabs" at bounding box center [444, 407] width 232 height 44
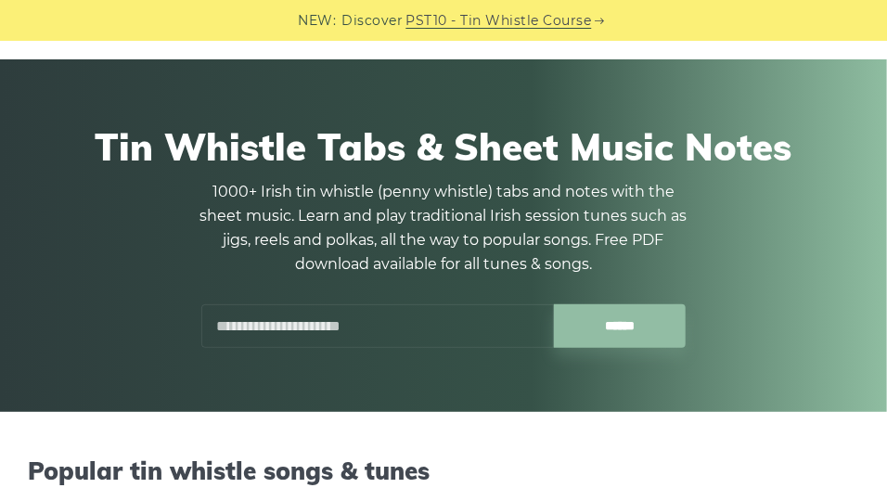
scroll to position [73, 0]
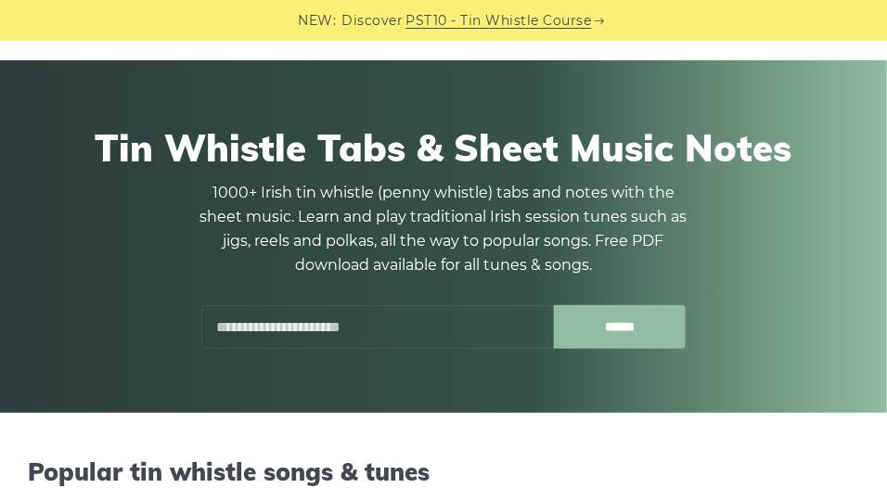
click at [655, 323] on input "******" at bounding box center [620, 327] width 133 height 44
click at [353, 323] on input "text" at bounding box center [377, 327] width 353 height 44
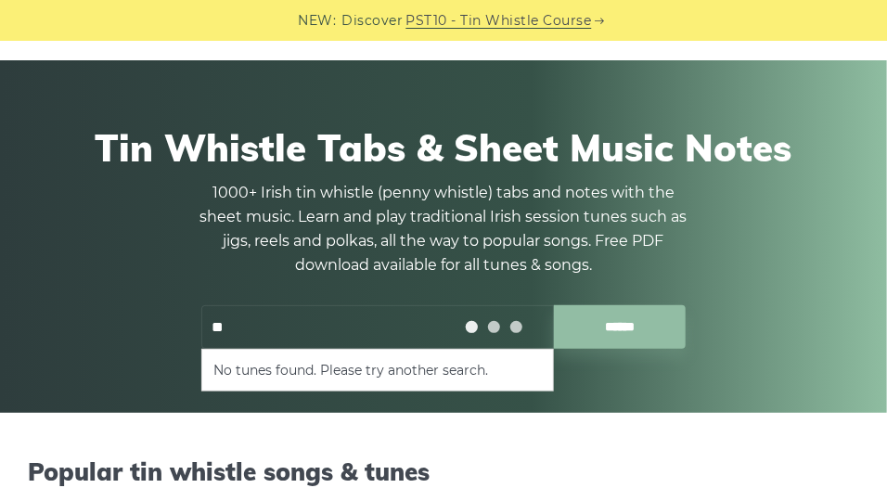
type input "*"
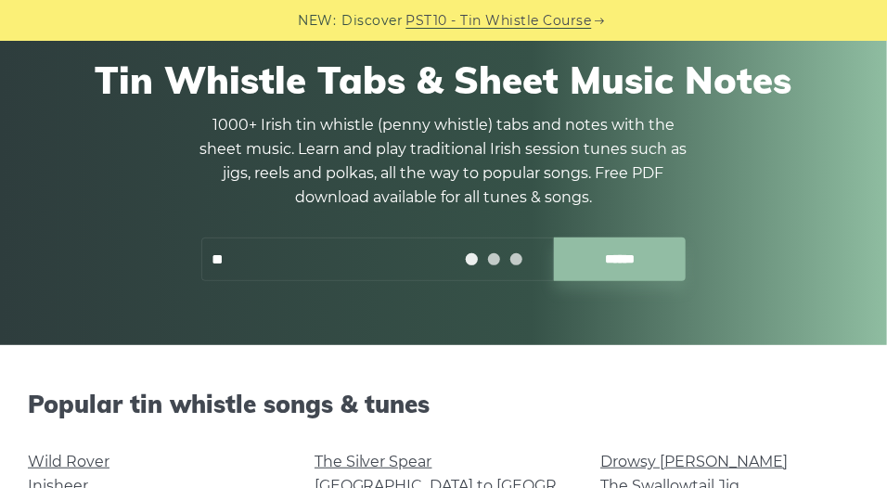
type input "*"
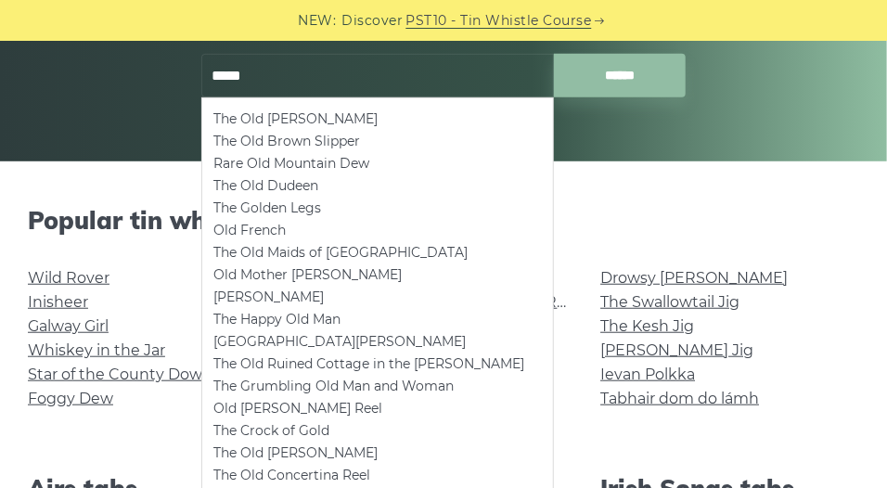
scroll to position [282, 0]
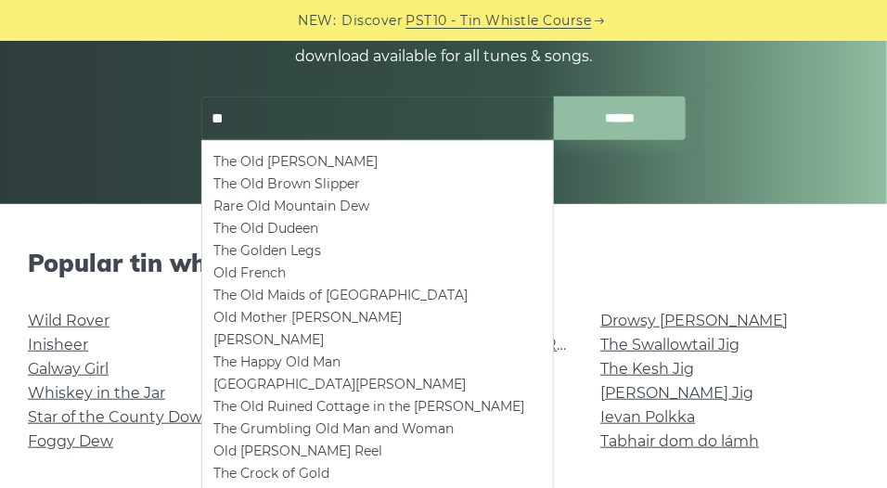
type input "*"
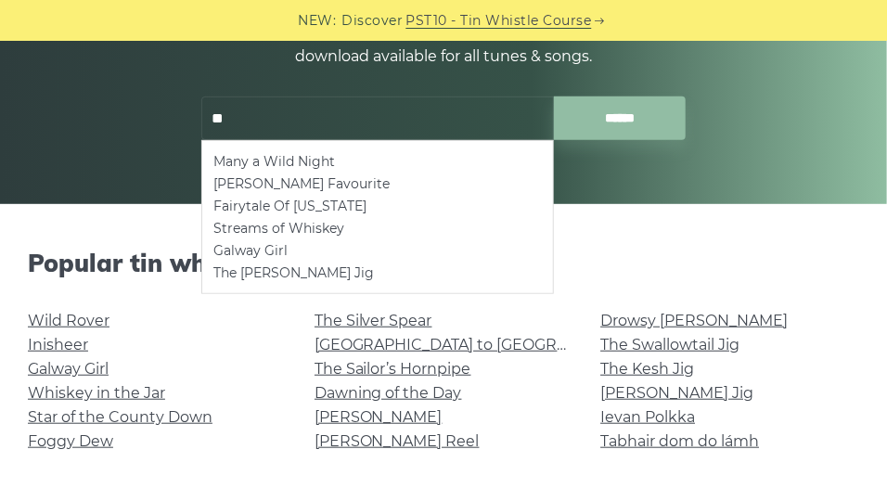
type input "*"
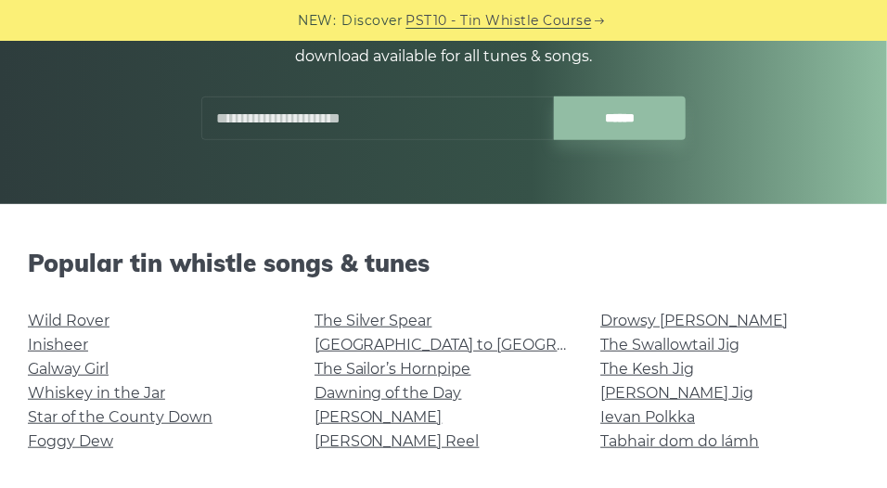
type input "*"
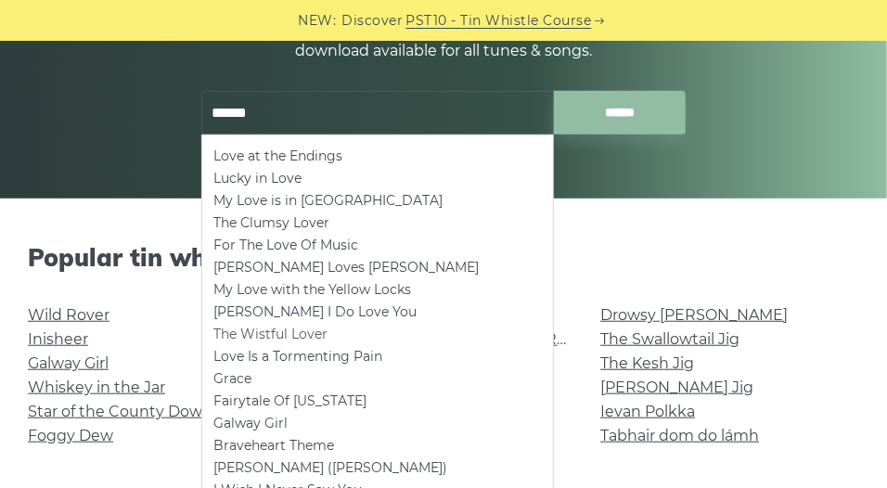
scroll to position [286, 0]
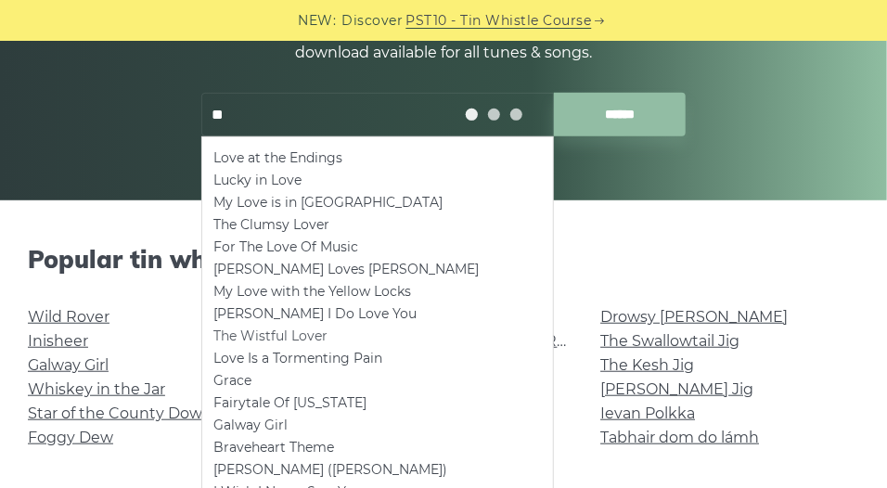
type input "*"
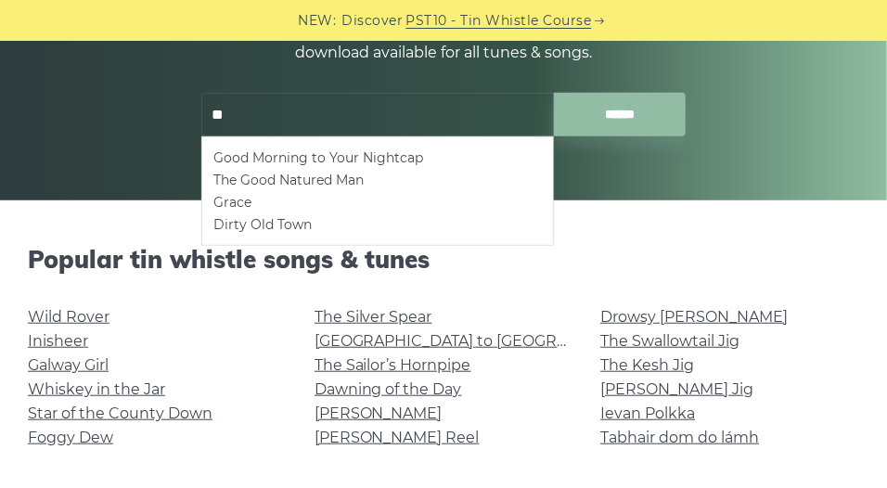
type input "*"
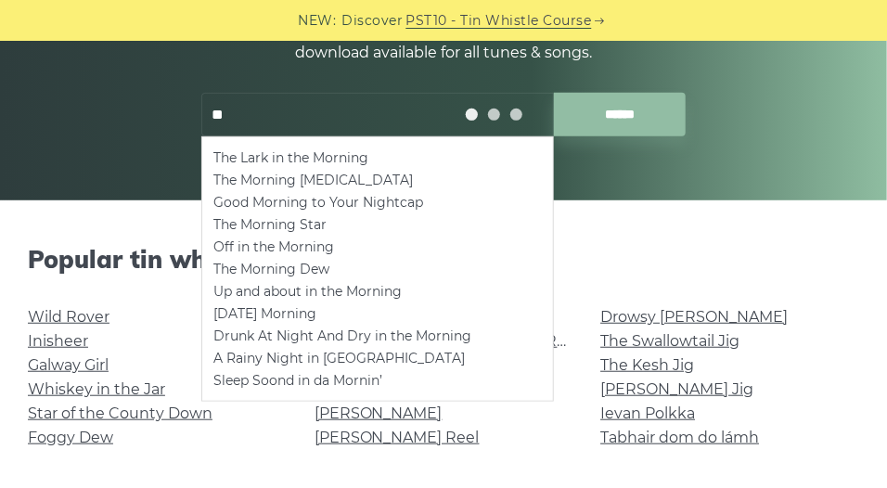
type input "*"
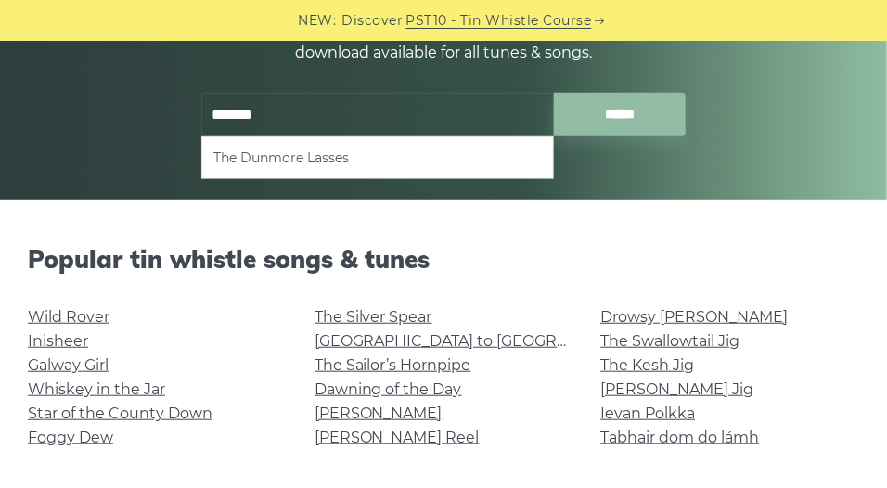
click at [321, 163] on li "The Dunmore Lasses" at bounding box center [378, 158] width 329 height 22
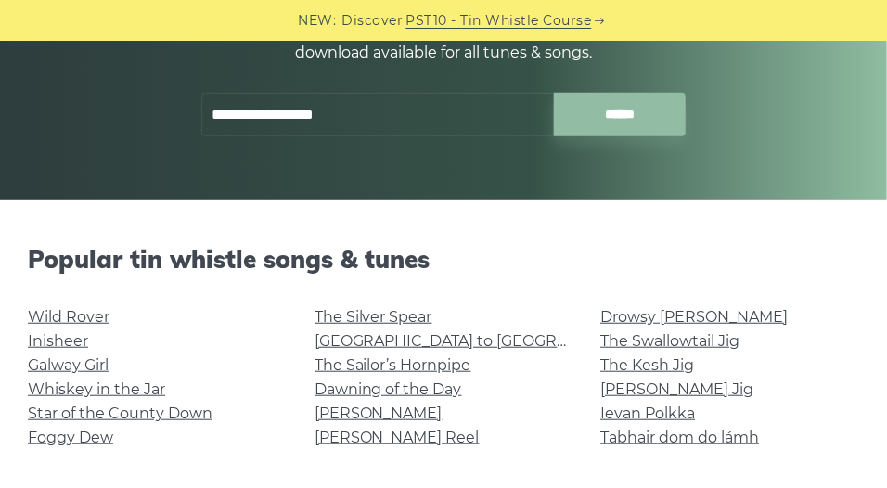
type input "**********"
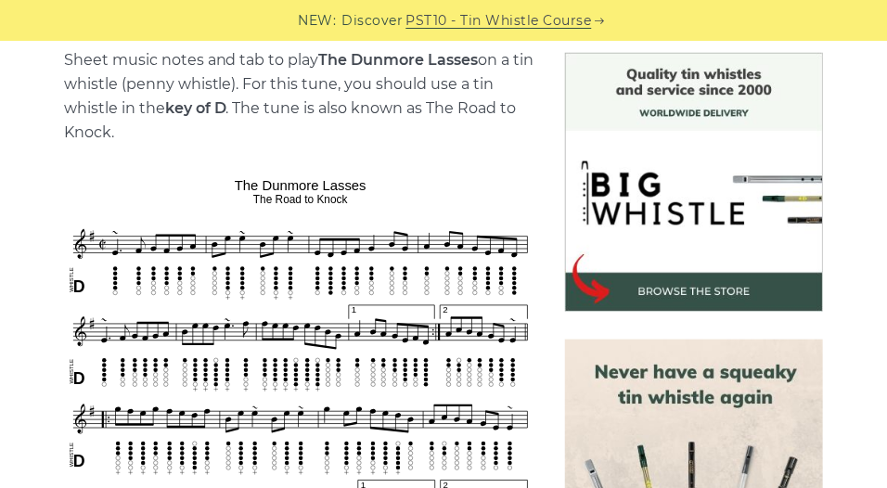
scroll to position [543, 0]
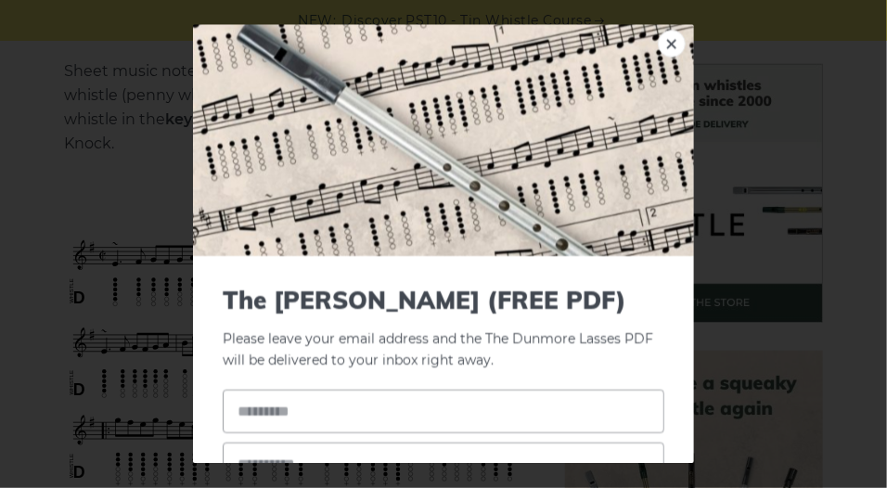
scroll to position [466, 0]
click at [658, 45] on link "×" at bounding box center [672, 44] width 28 height 28
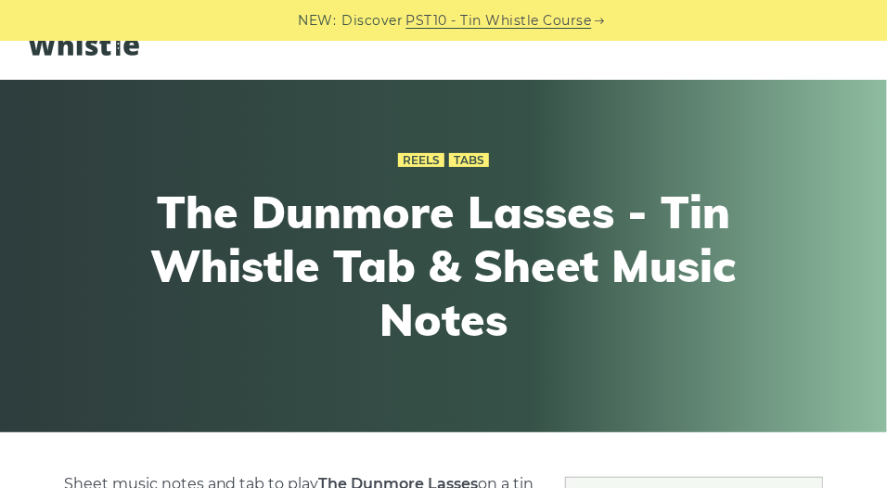
scroll to position [53, 0]
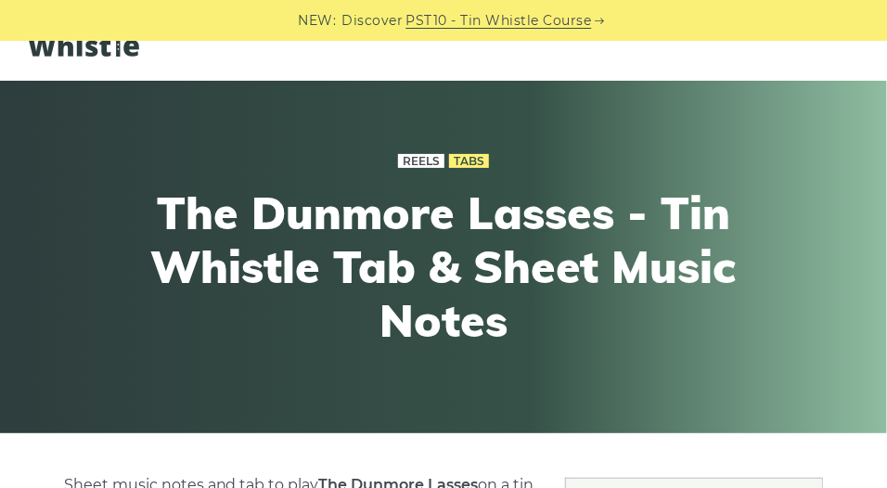
click at [430, 159] on link "Reels" at bounding box center [421, 161] width 46 height 15
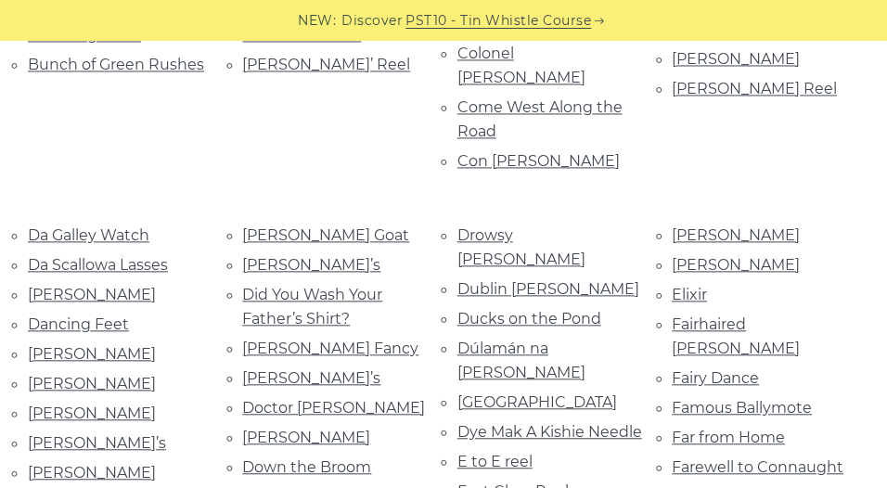
scroll to position [1198, 0]
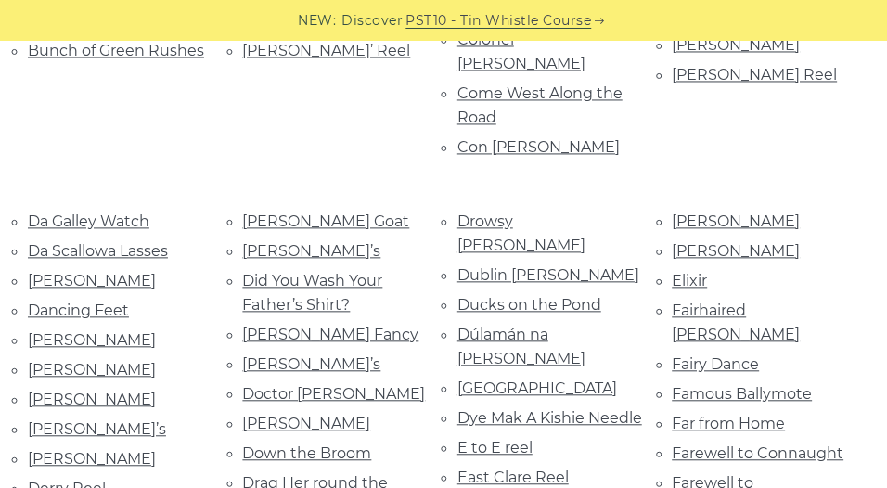
drag, startPoint x: 0, startPoint y: 0, endPoint x: 729, endPoint y: 347, distance: 807.2
click at [729, 347] on div "[PERSON_NAME] [PERSON_NAME] Elixir Fairhaired [PERSON_NAME] Fairy Dance Famous …" at bounding box center [766, 393] width 215 height 369
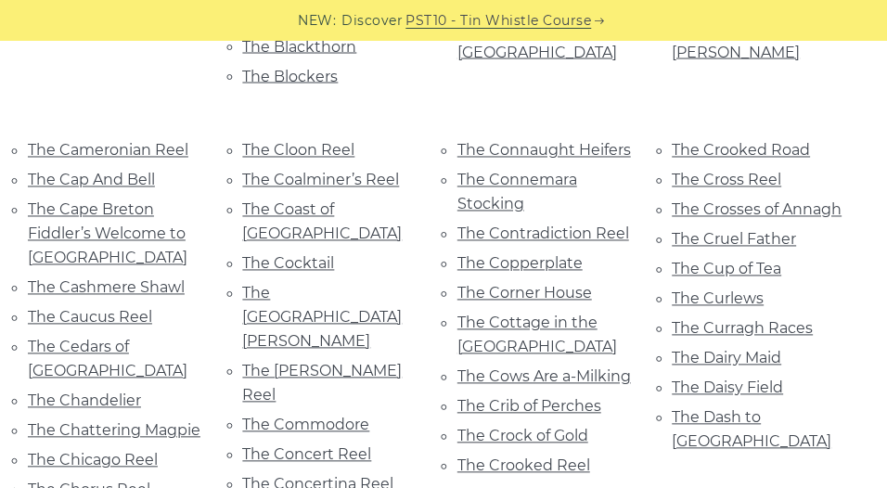
scroll to position [5630, 0]
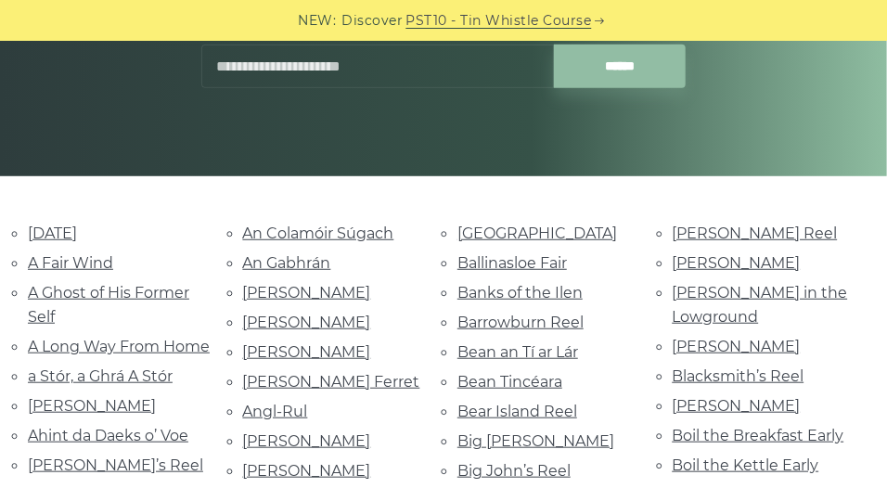
scroll to position [162, 0]
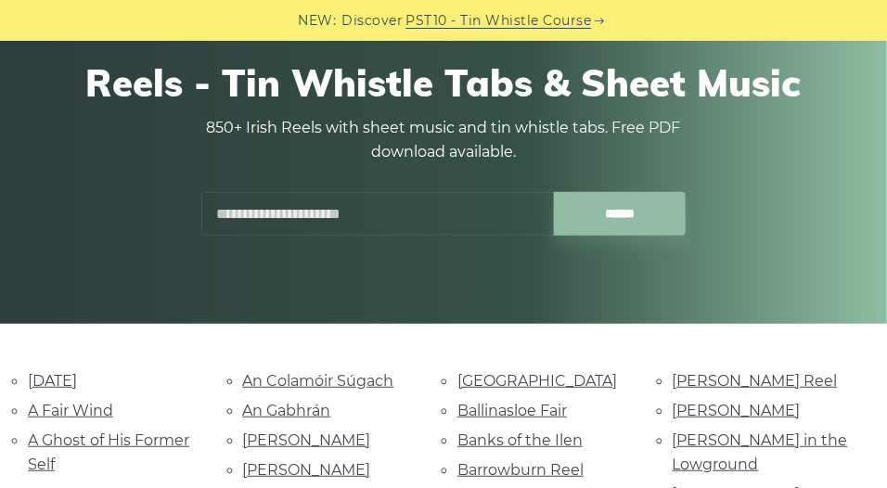
click at [371, 215] on input "text" at bounding box center [377, 214] width 353 height 44
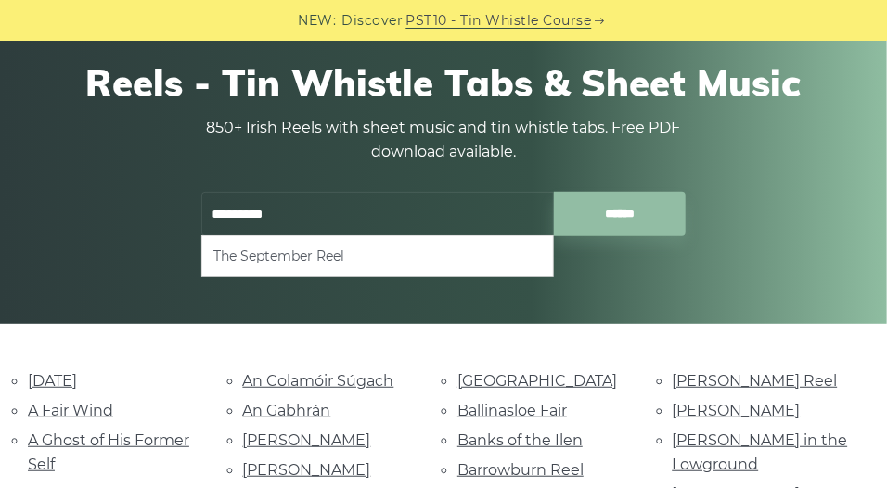
click at [314, 255] on li "The September Reel" at bounding box center [378, 256] width 329 height 22
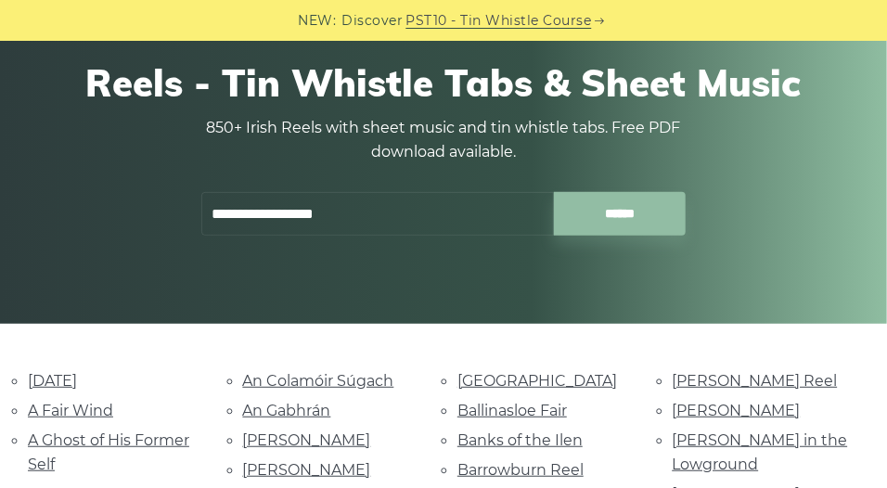
type input "**********"
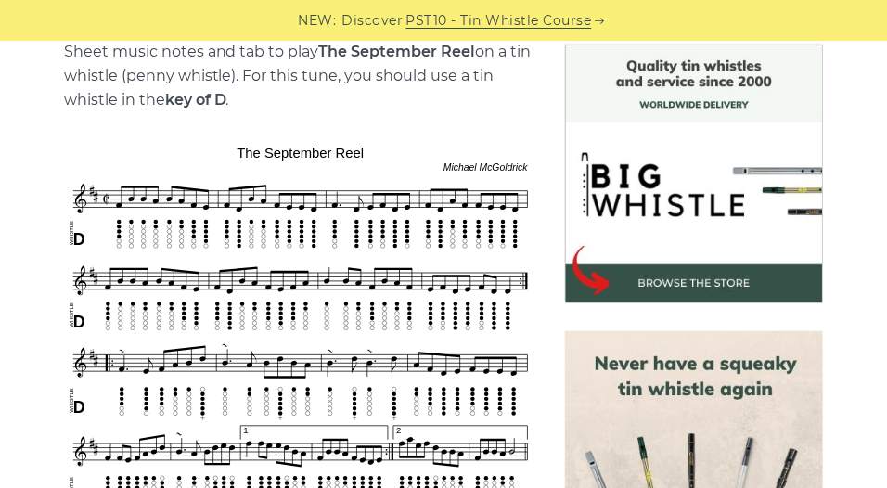
scroll to position [487, 0]
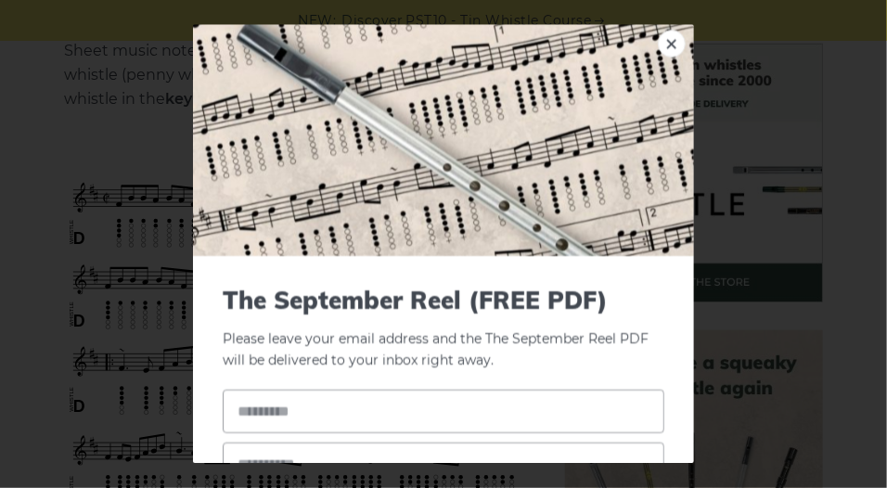
click at [659, 40] on link "×" at bounding box center [672, 44] width 28 height 28
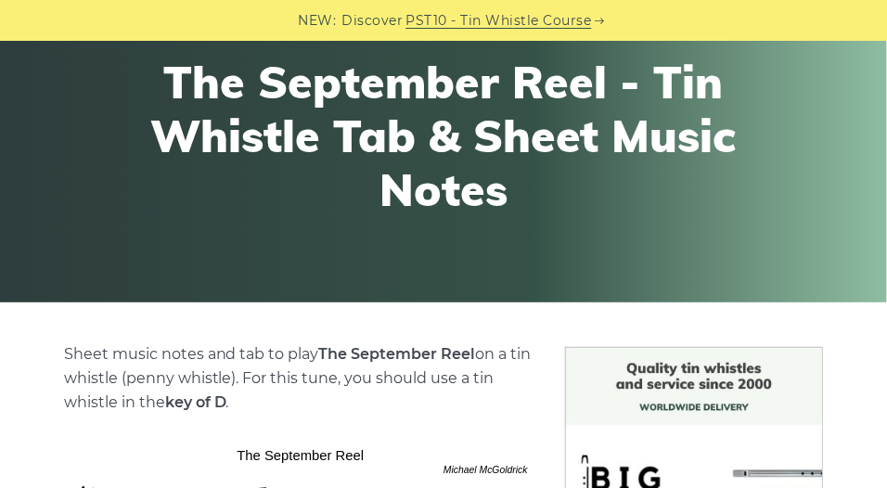
scroll to position [183, 0]
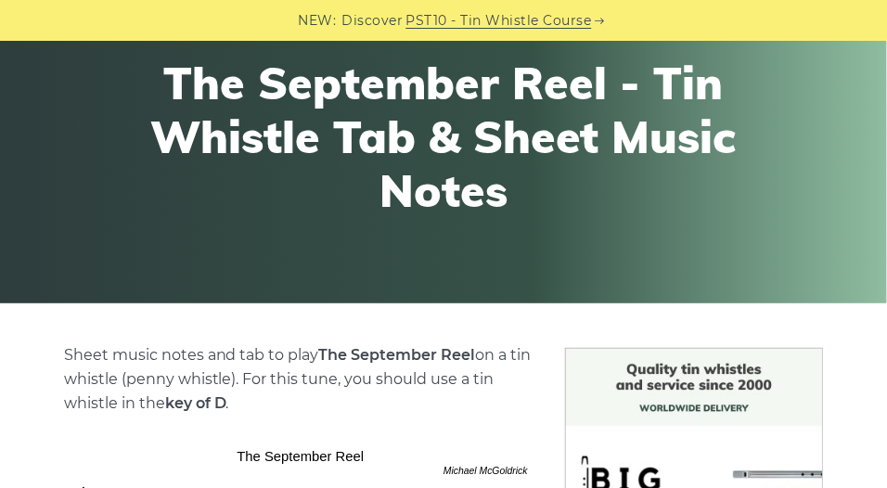
click at [284, 256] on div "Reels Tabs The September Reel - Tin Whistle Tab & Sheet Music Notes" at bounding box center [443, 127] width 683 height 306
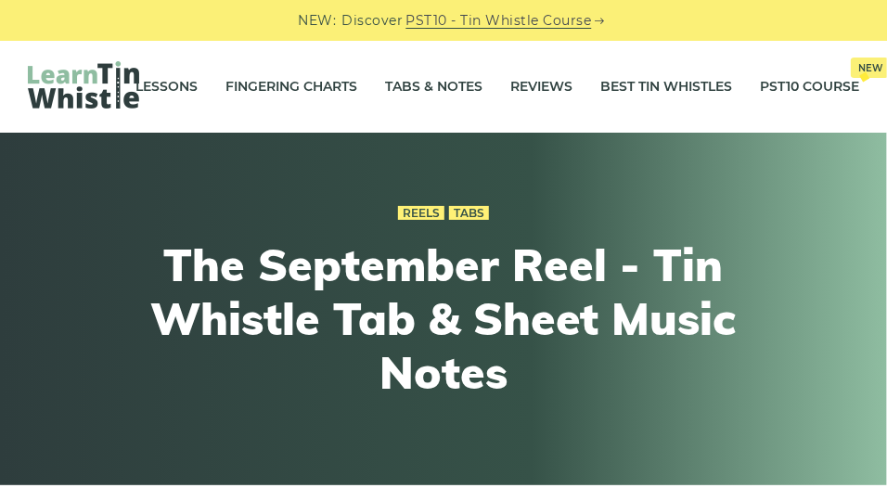
scroll to position [0, 0]
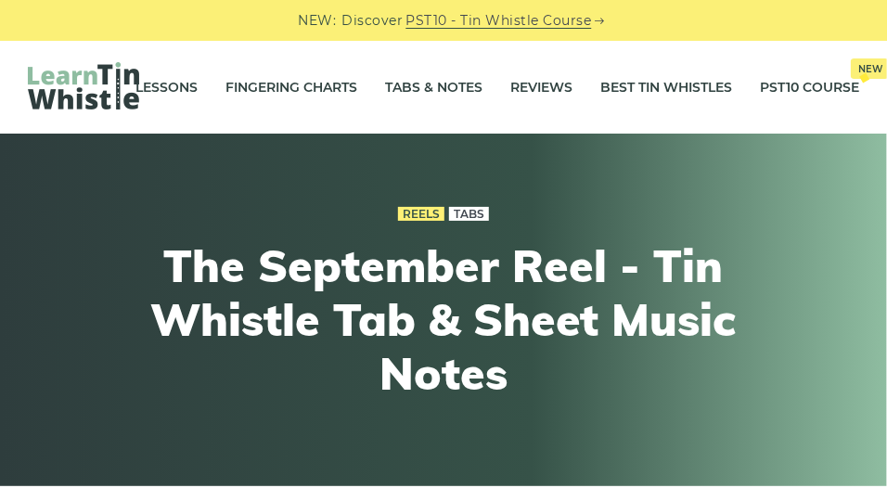
click at [474, 208] on link "Tabs" at bounding box center [469, 214] width 40 height 15
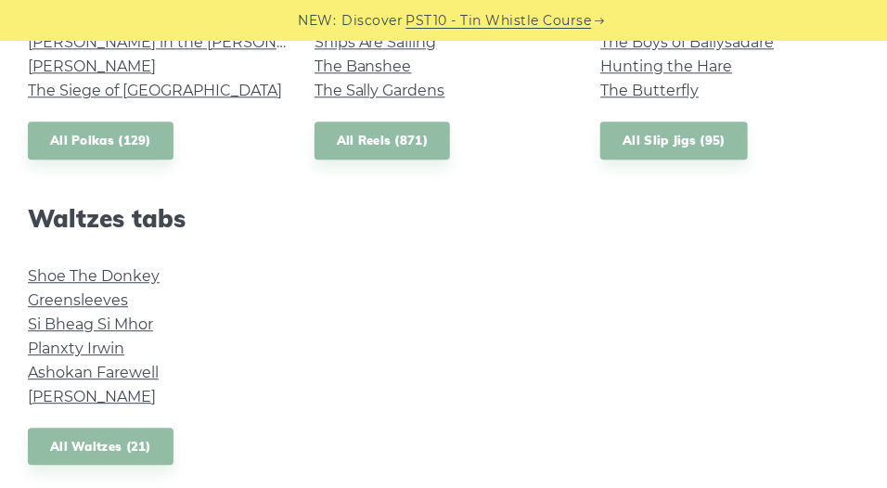
scroll to position [1574, 0]
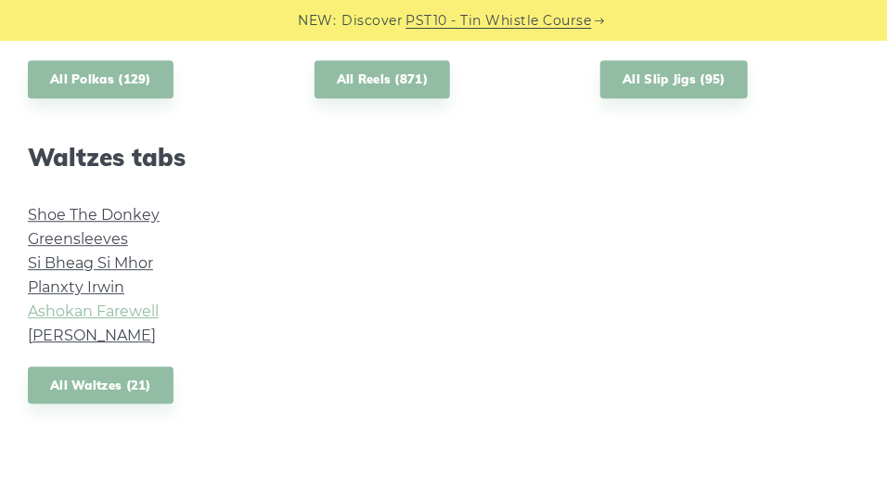
click at [133, 308] on link "Ashokan Farewell" at bounding box center [93, 312] width 131 height 18
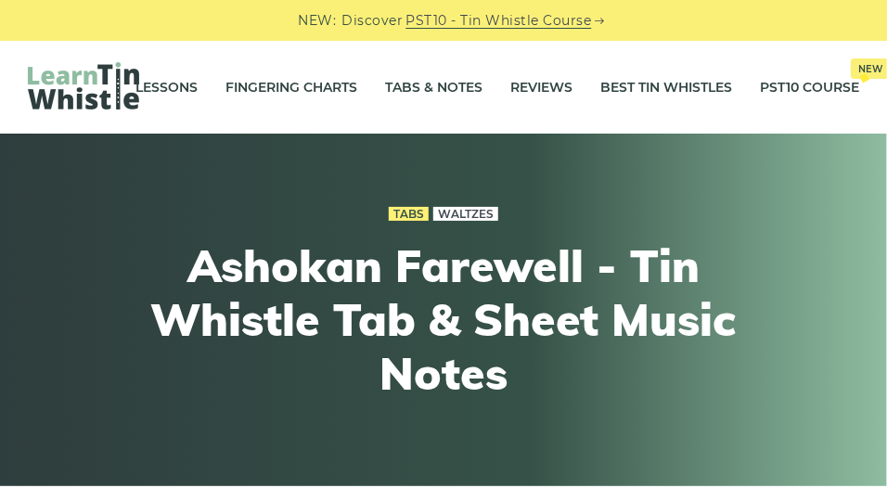
click at [473, 218] on link "Waltzes" at bounding box center [465, 214] width 65 height 15
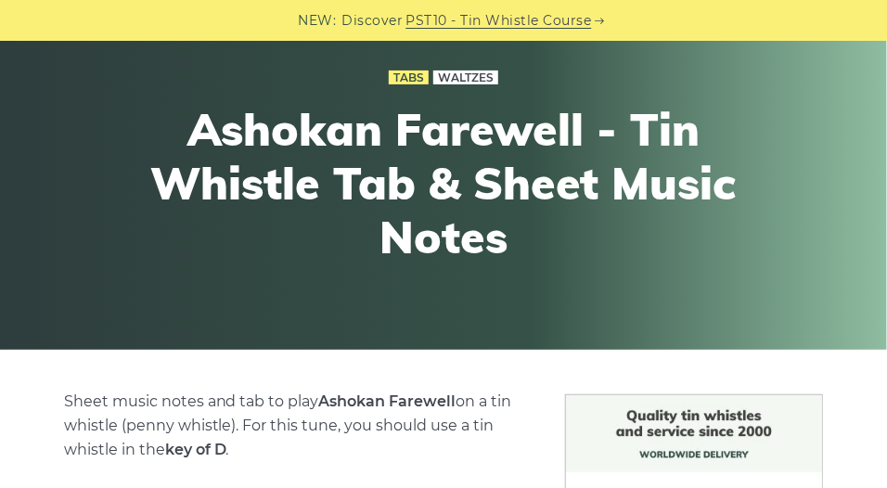
scroll to position [148, 0]
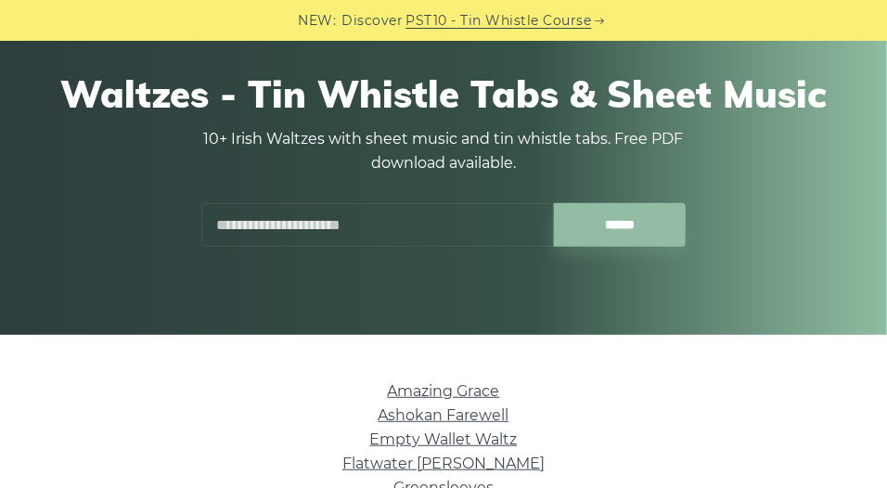
scroll to position [150, 0]
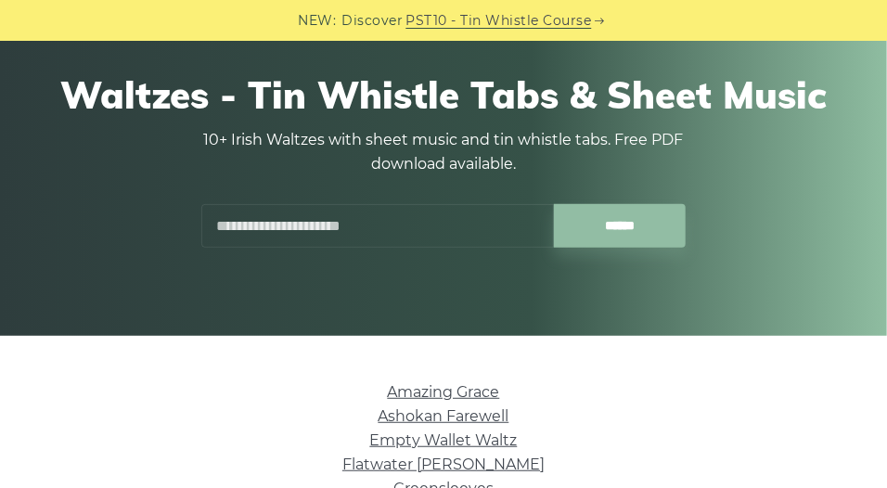
click at [583, 228] on input "******" at bounding box center [620, 226] width 133 height 44
click at [363, 228] on input "text" at bounding box center [377, 226] width 353 height 44
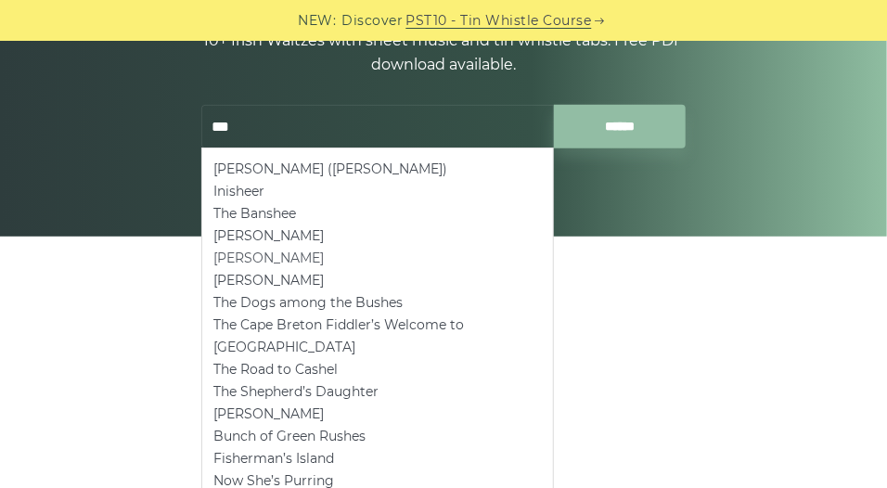
scroll to position [250, 0]
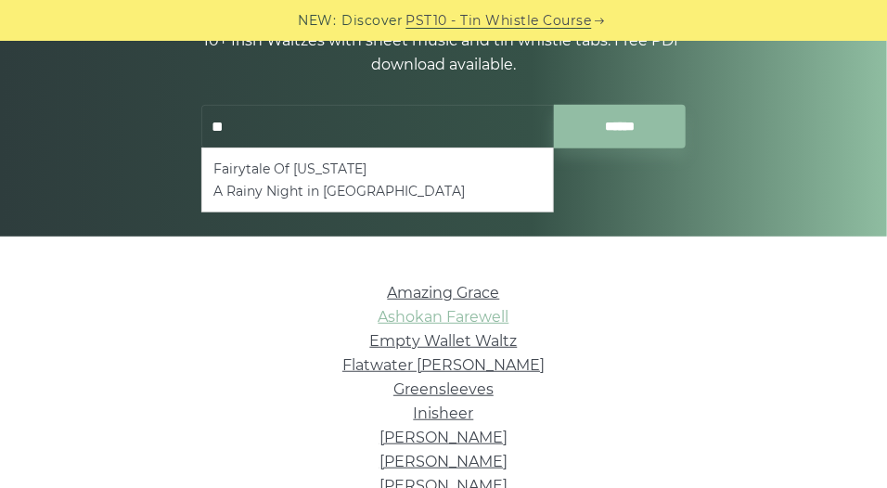
type input "*"
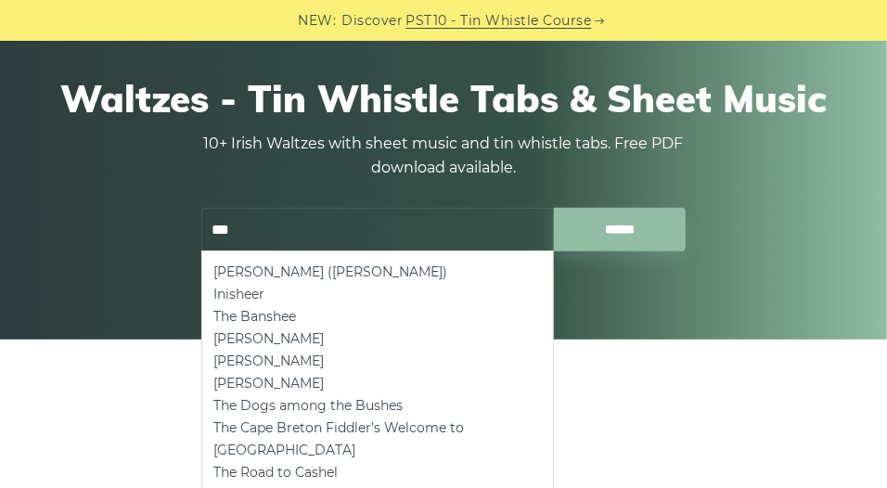
scroll to position [145, 0]
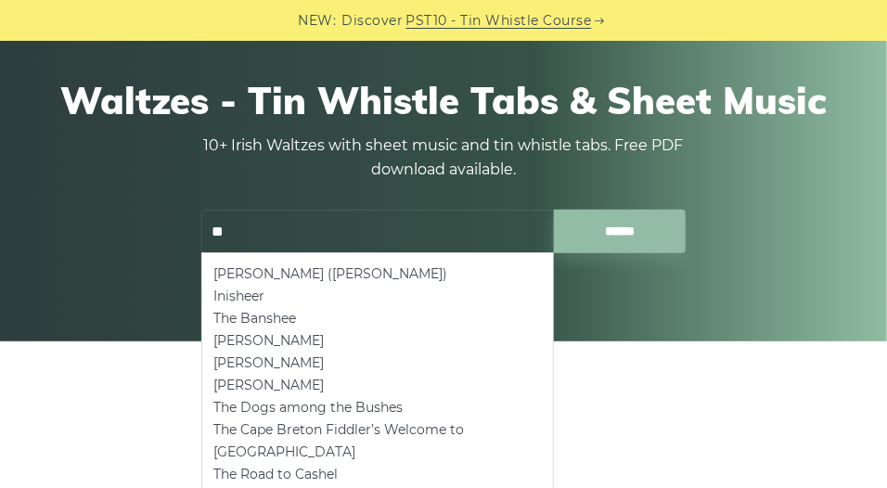
type input "*"
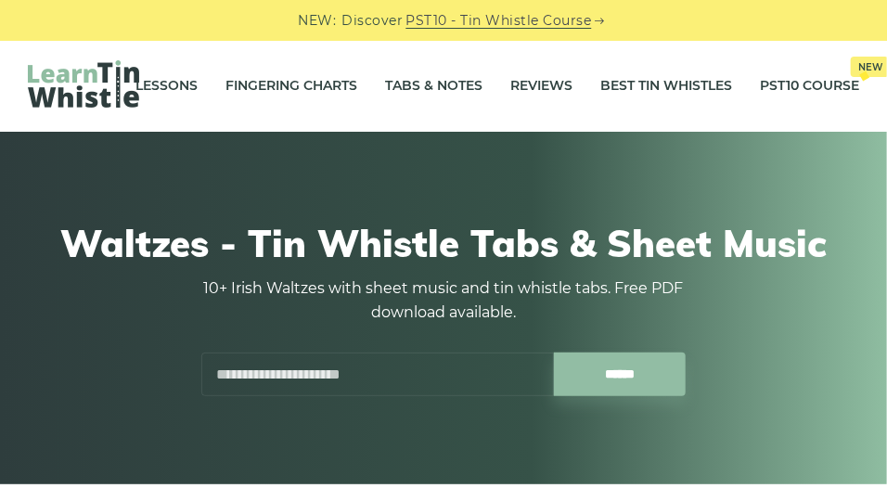
scroll to position [0, 0]
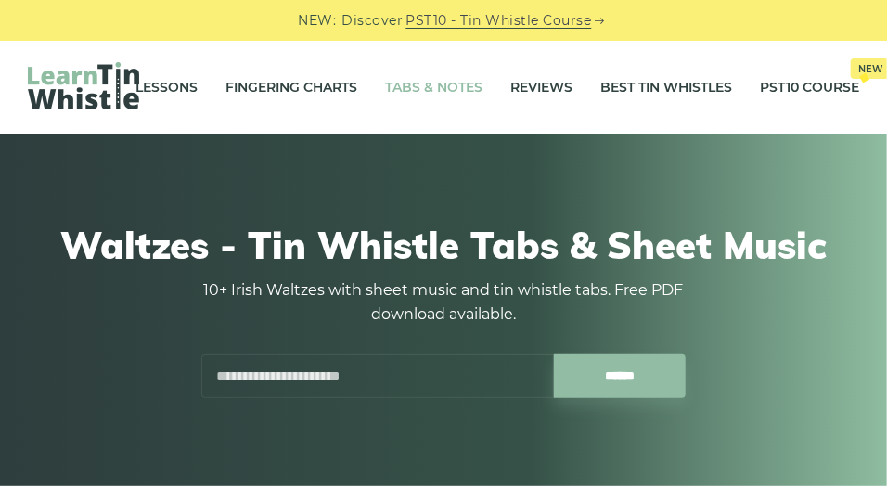
click at [438, 88] on link "Tabs & Notes" at bounding box center [433, 87] width 97 height 46
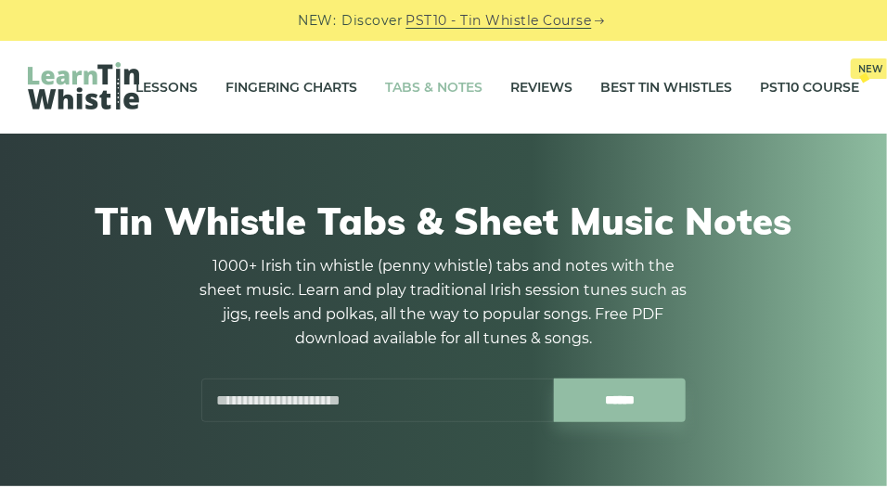
scroll to position [4, 0]
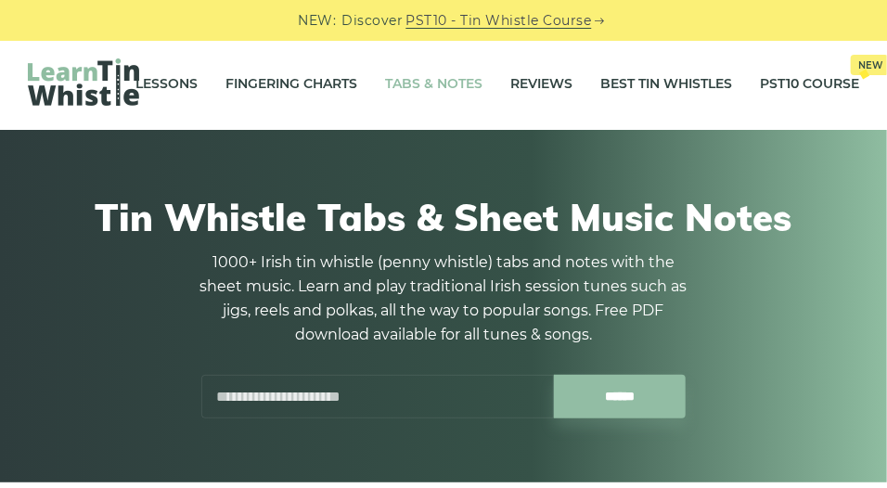
click at [299, 399] on input "text" at bounding box center [377, 397] width 353 height 44
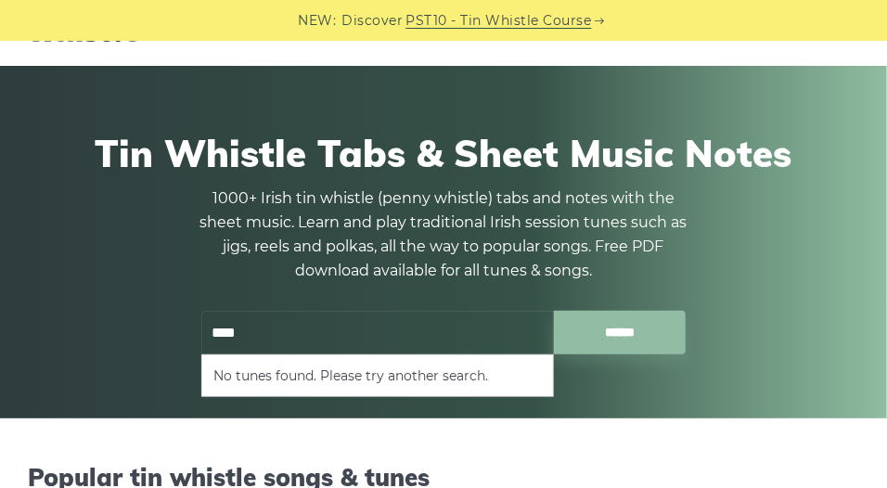
scroll to position [66, 0]
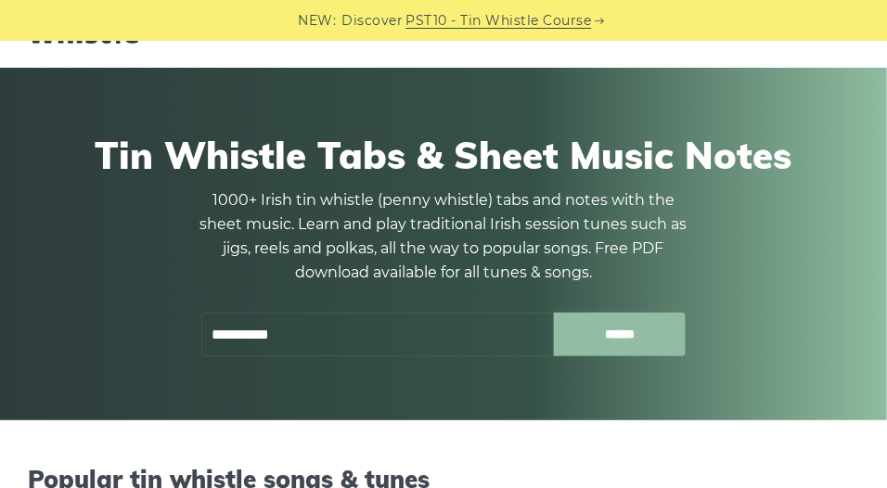
click at [643, 337] on input "******" at bounding box center [620, 335] width 133 height 44
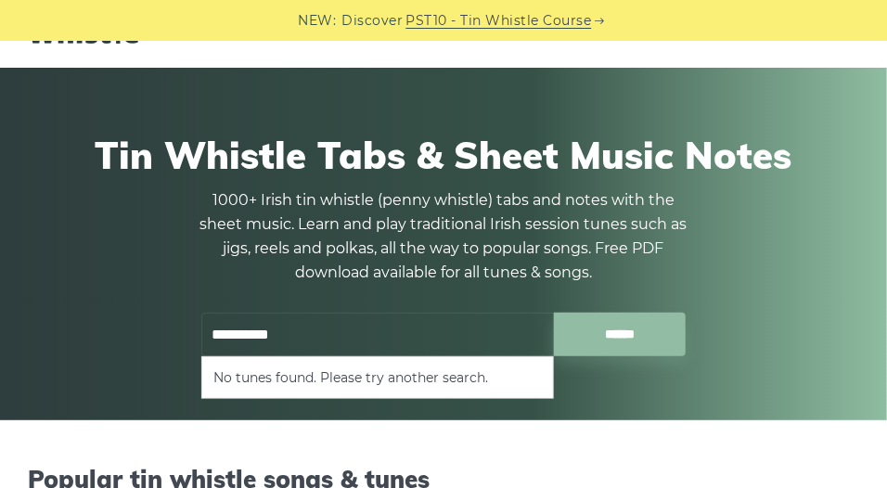
click at [209, 331] on input "**********" at bounding box center [377, 335] width 353 height 44
type input "**********"
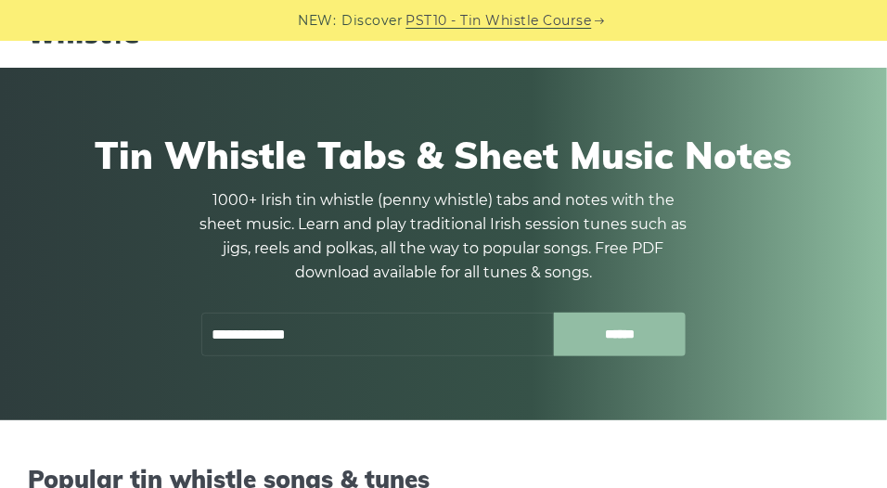
click at [617, 316] on input "******" at bounding box center [620, 335] width 133 height 44
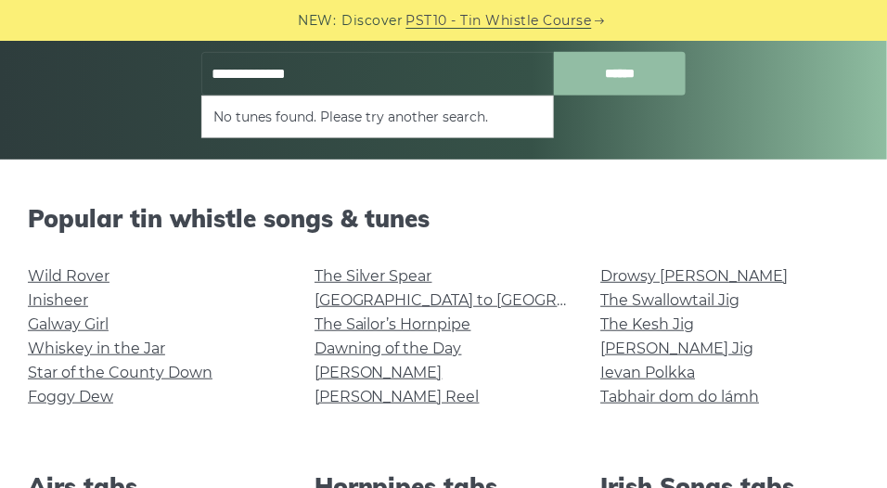
scroll to position [323, 0]
